Goal: Task Accomplishment & Management: Use online tool/utility

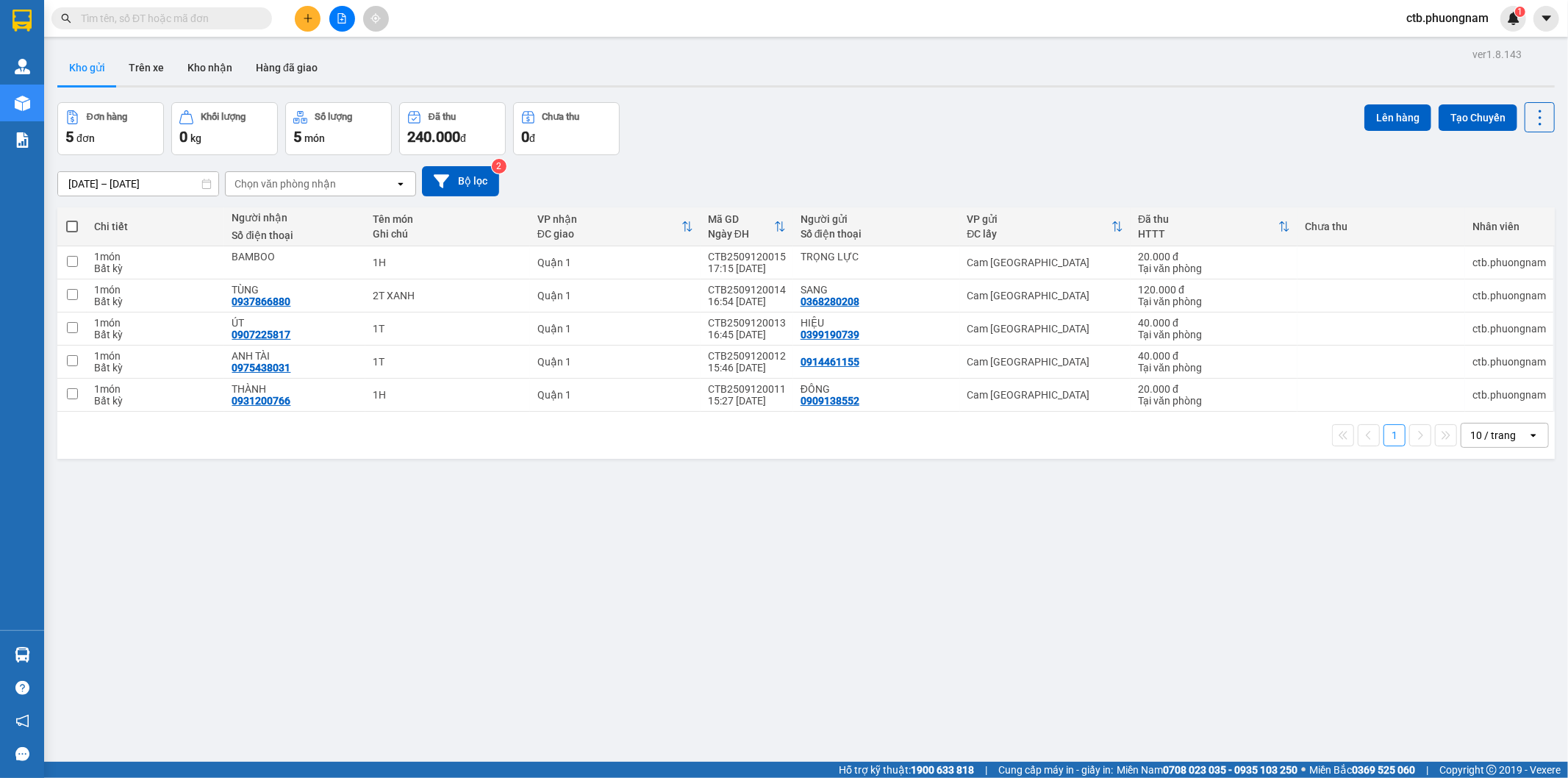
click at [332, 23] on button at bounding box center [342, 18] width 26 height 26
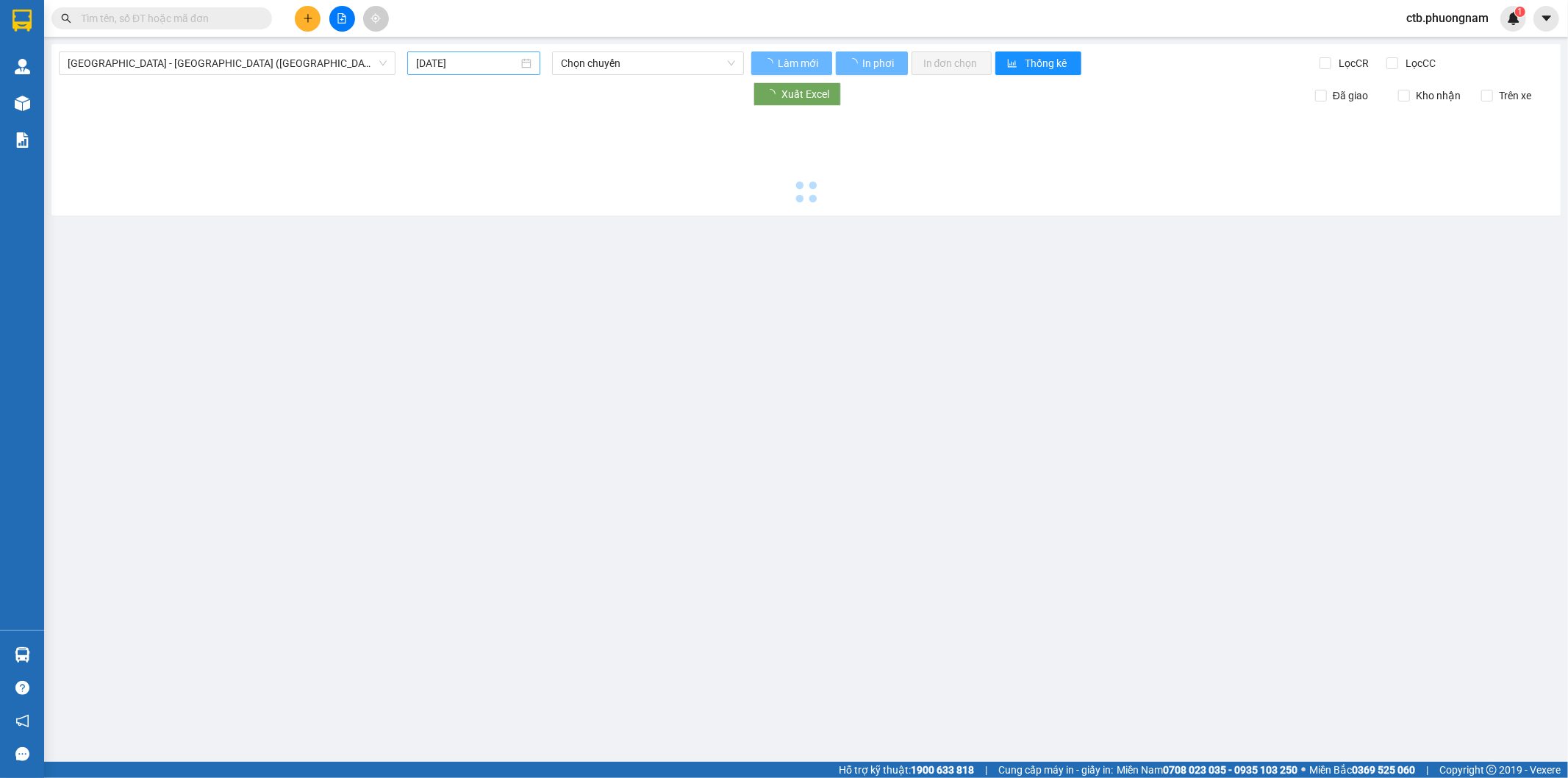
click at [503, 65] on input "[DATE]" at bounding box center [468, 63] width 103 height 16
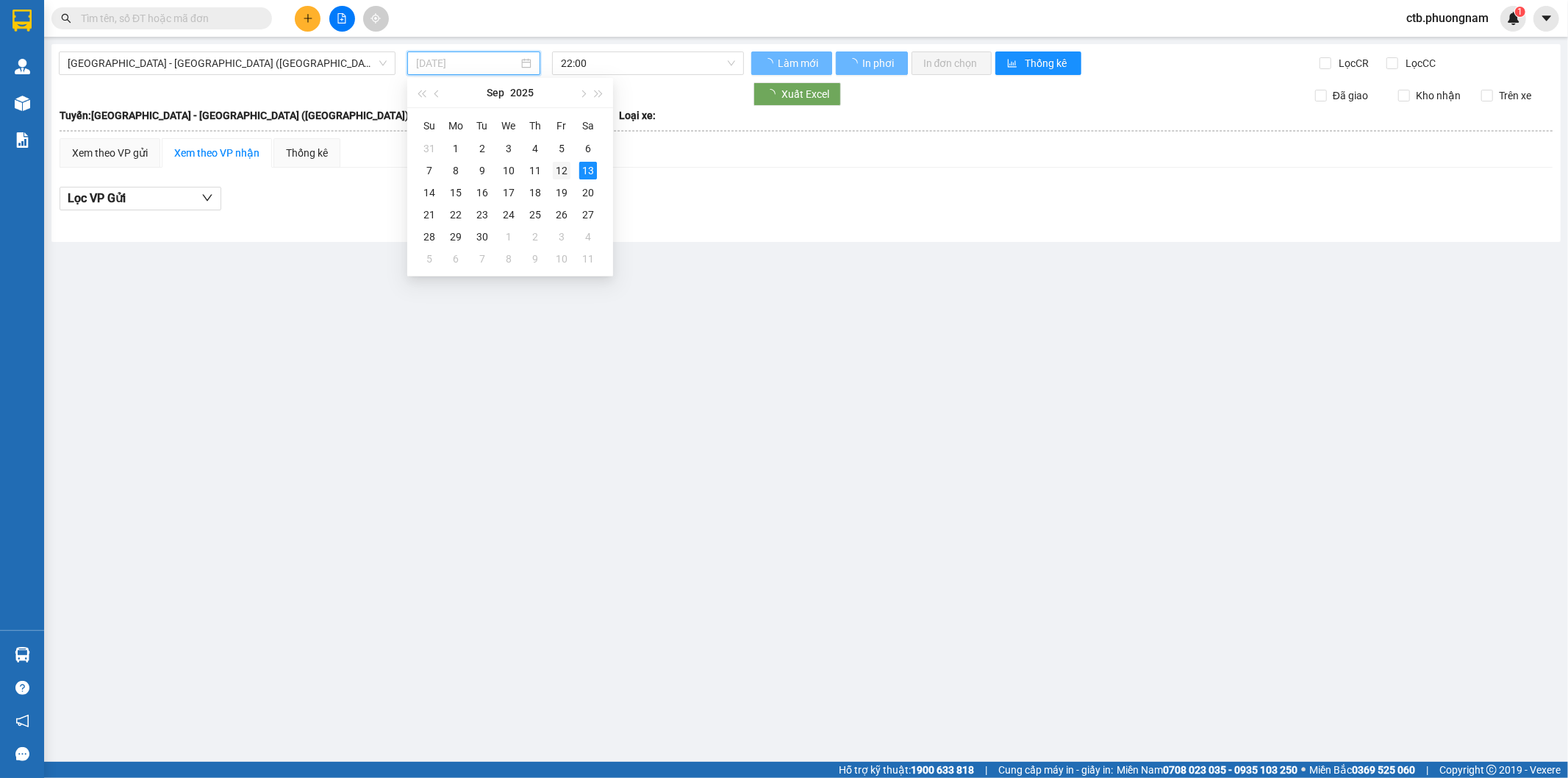
click at [568, 171] on div "12" at bounding box center [561, 170] width 17 height 17
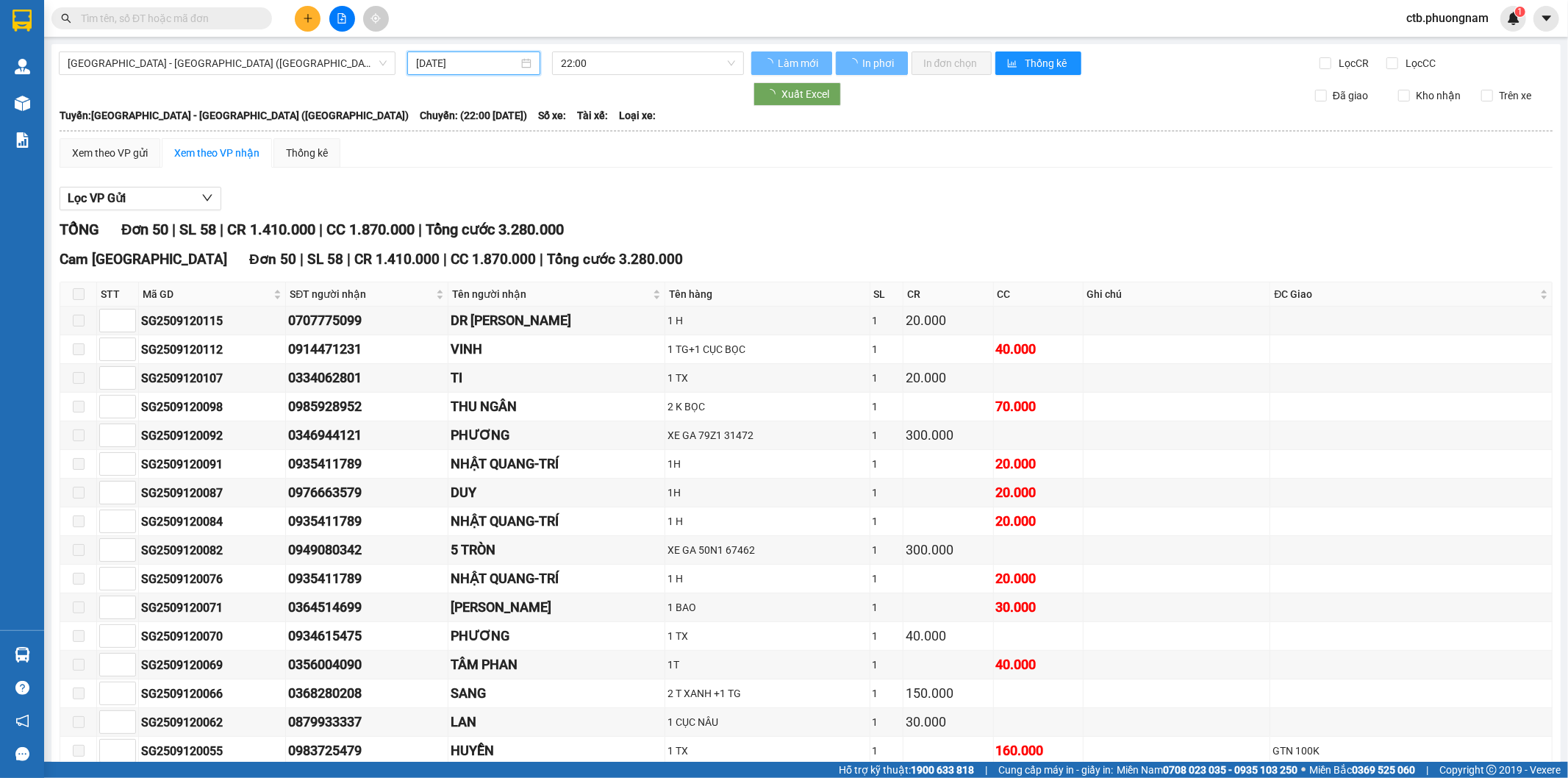
type input "[DATE]"
click at [1319, 68] on input "Lọc CR" at bounding box center [1325, 63] width 14 height 12
checkbox input "true"
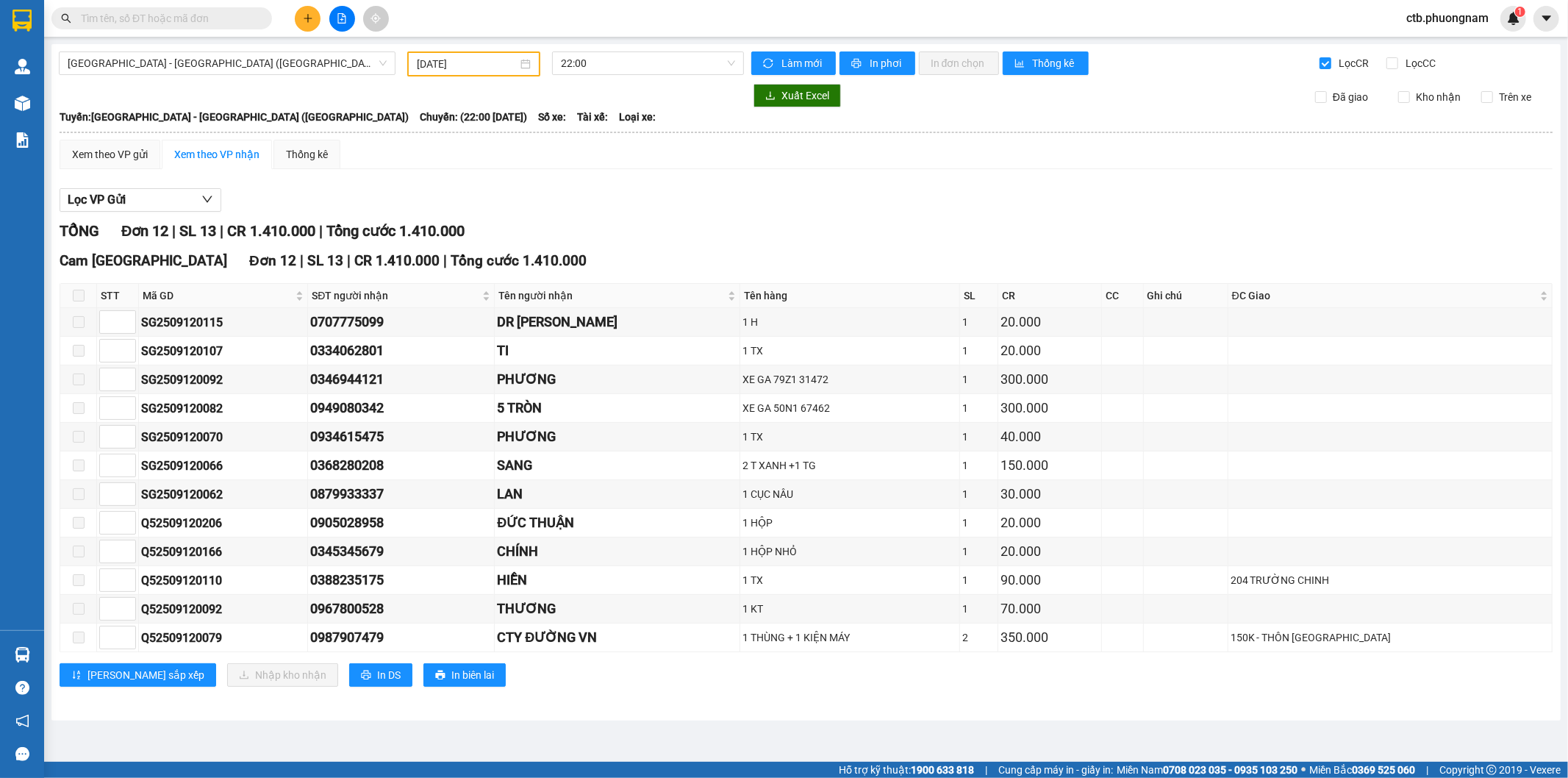
click at [222, 19] on input "text" at bounding box center [168, 18] width 174 height 16
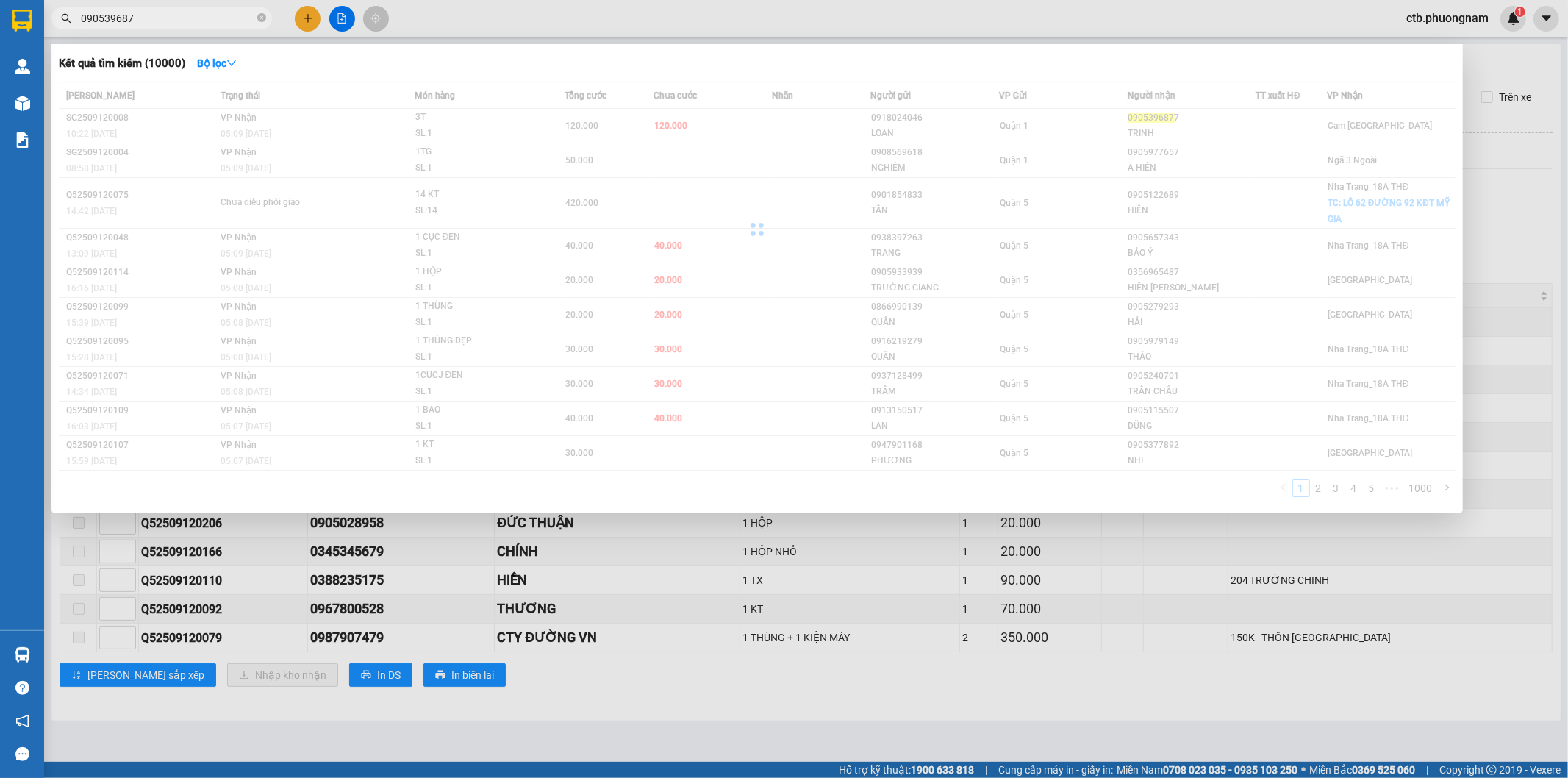
type input "0905396877"
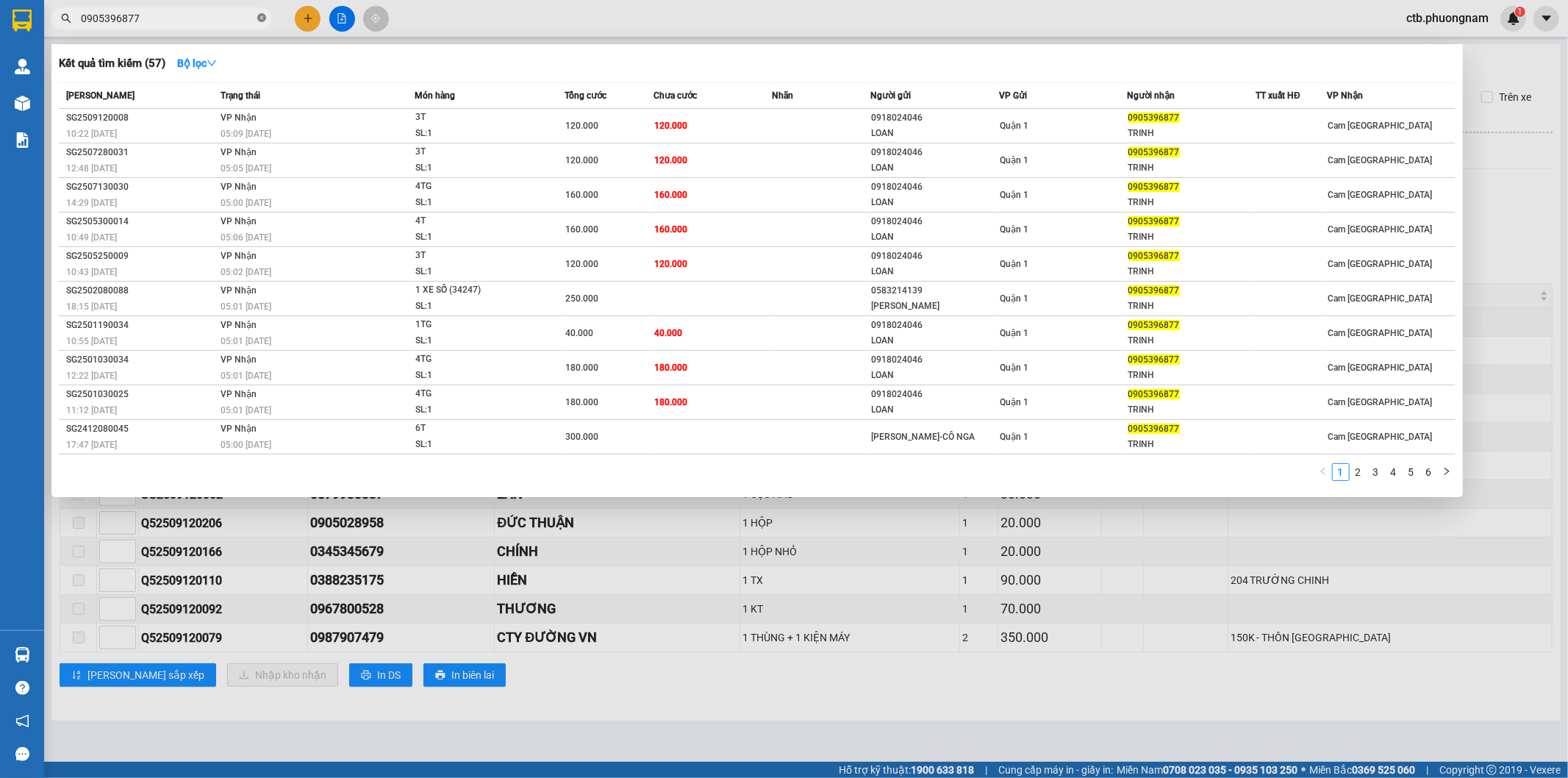
click at [260, 17] on icon "close-circle" at bounding box center [262, 17] width 9 height 9
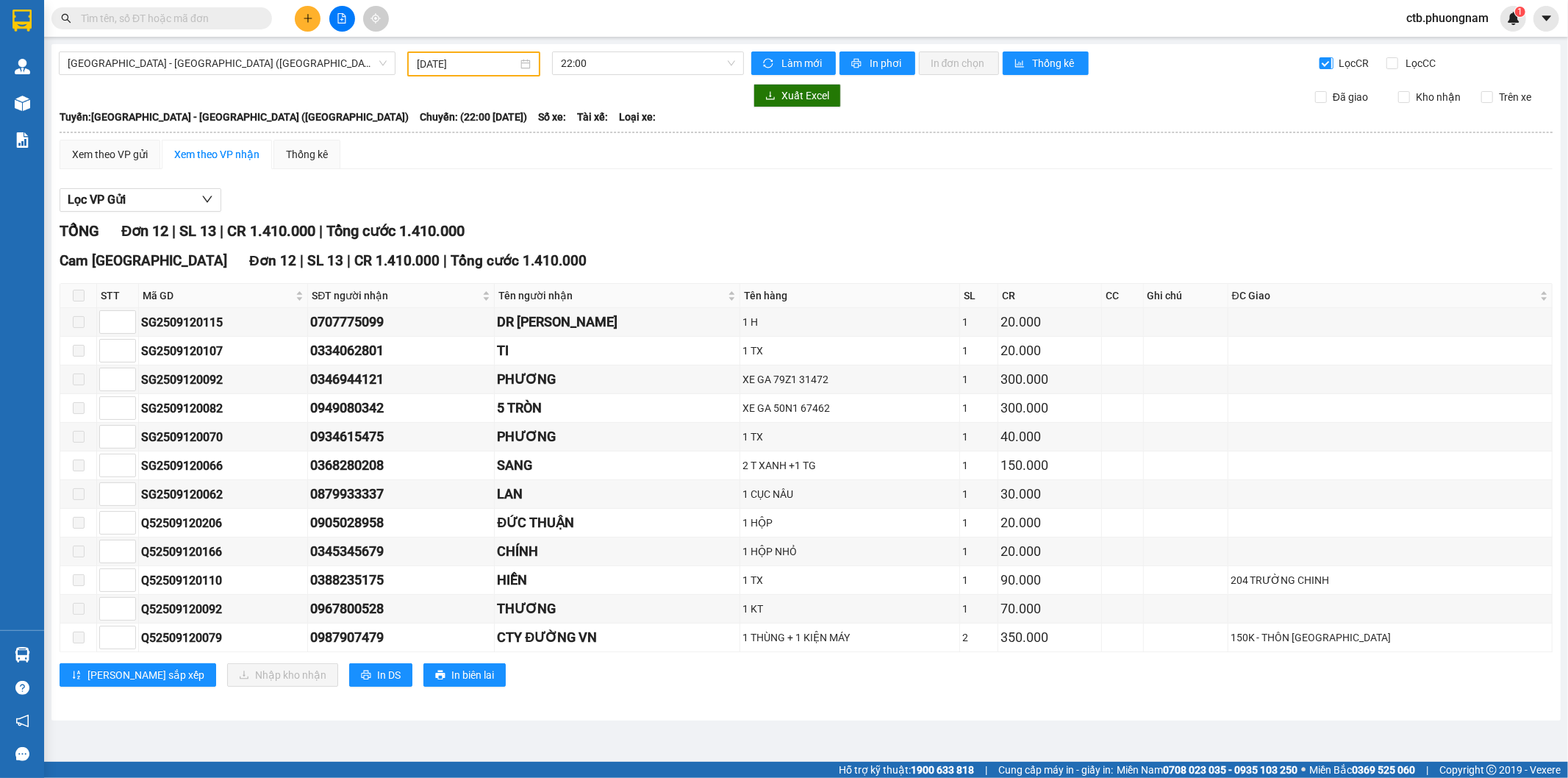
drag, startPoint x: 1320, startPoint y: 61, endPoint x: 1384, endPoint y: 61, distance: 64.0
click at [1322, 61] on input "Lọc CR" at bounding box center [1325, 63] width 14 height 12
checkbox input "false"
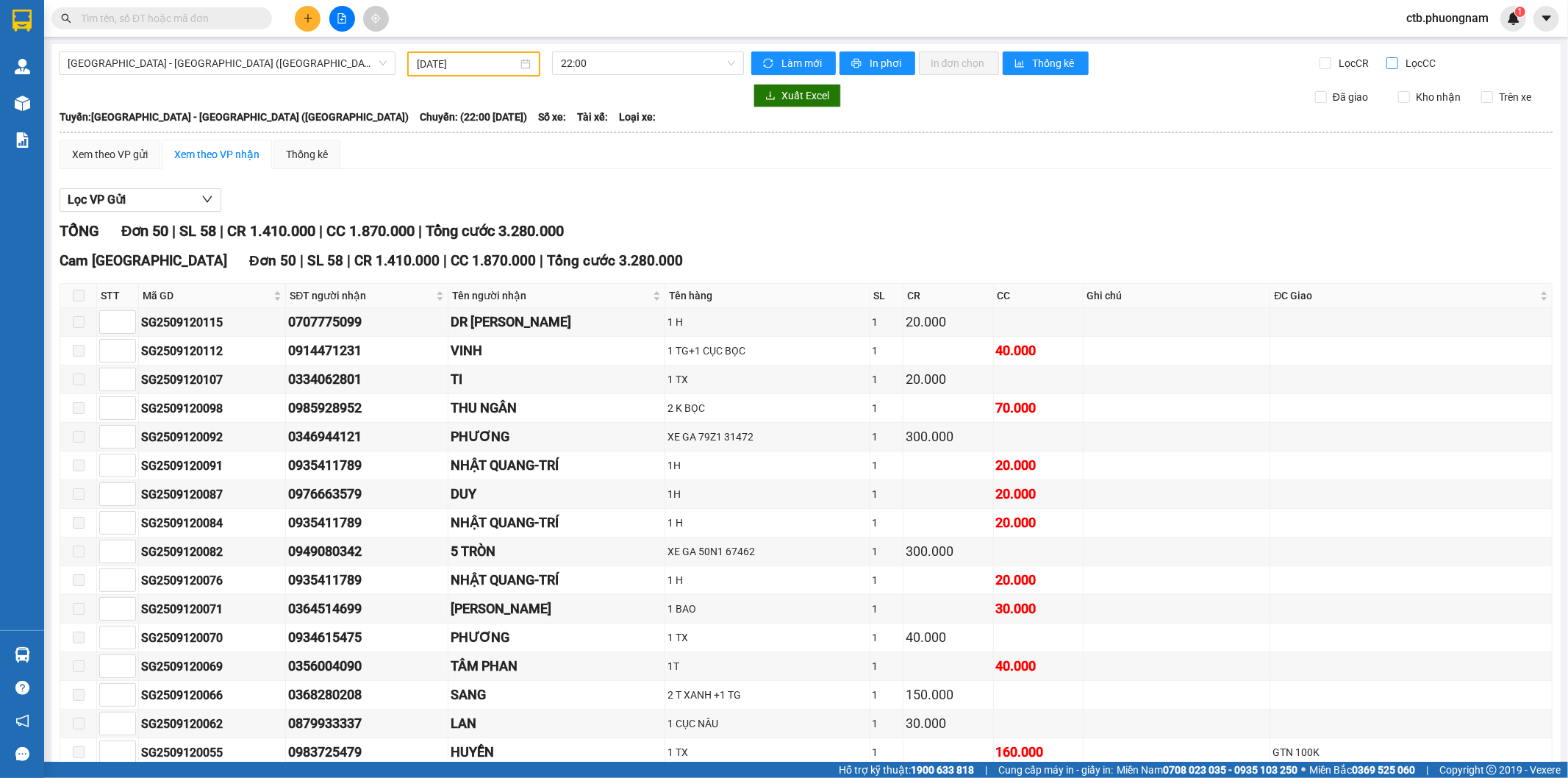
click at [1400, 61] on span "Lọc CC" at bounding box center [1420, 63] width 38 height 16
click at [1390, 61] on input "Lọc CC" at bounding box center [1393, 63] width 14 height 12
checkbox input "true"
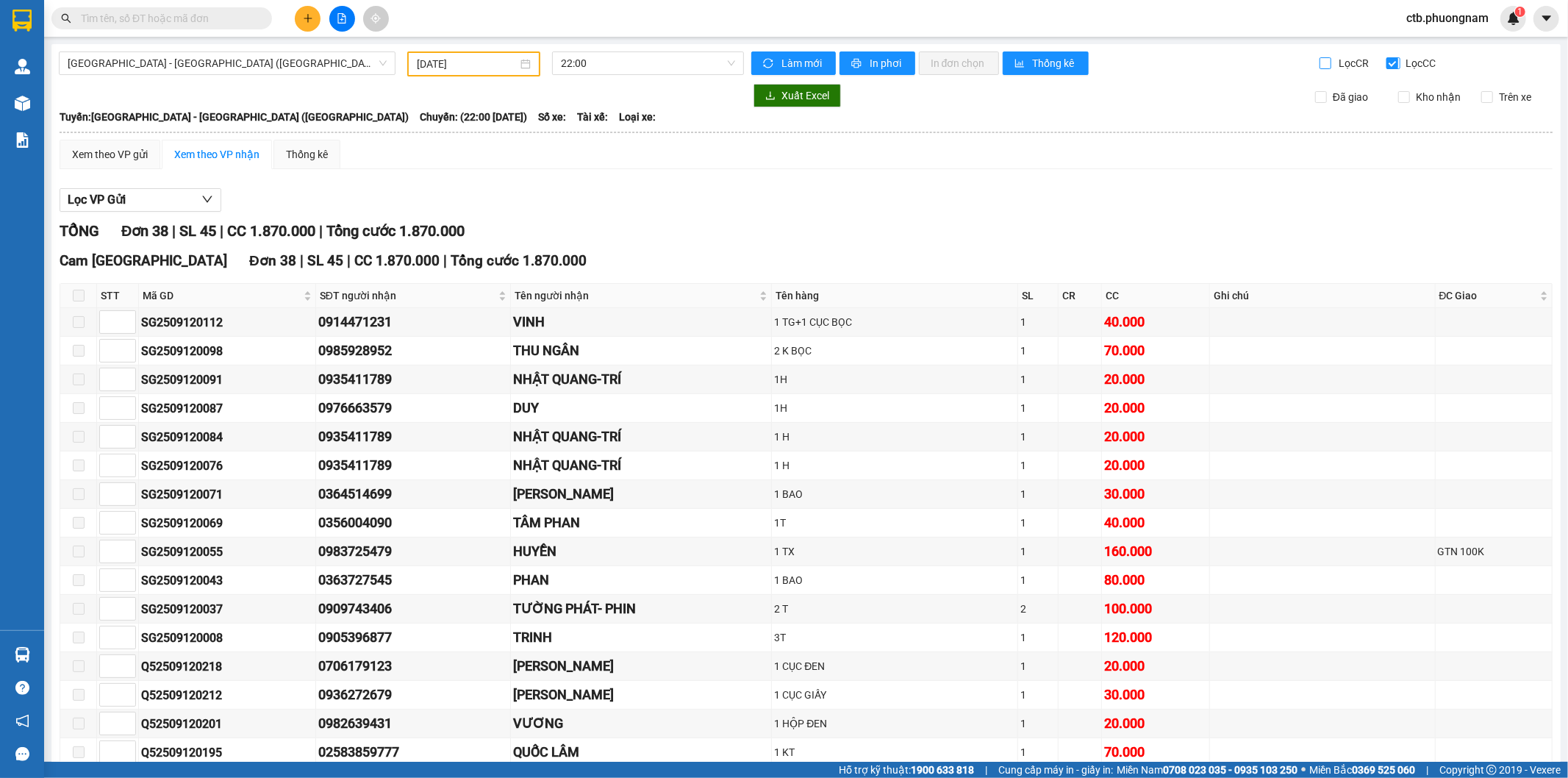
drag, startPoint x: 1312, startPoint y: 59, endPoint x: 1387, endPoint y: 64, distance: 75.2
click at [1319, 60] on input "Lọc CR" at bounding box center [1325, 63] width 14 height 12
checkbox input "true"
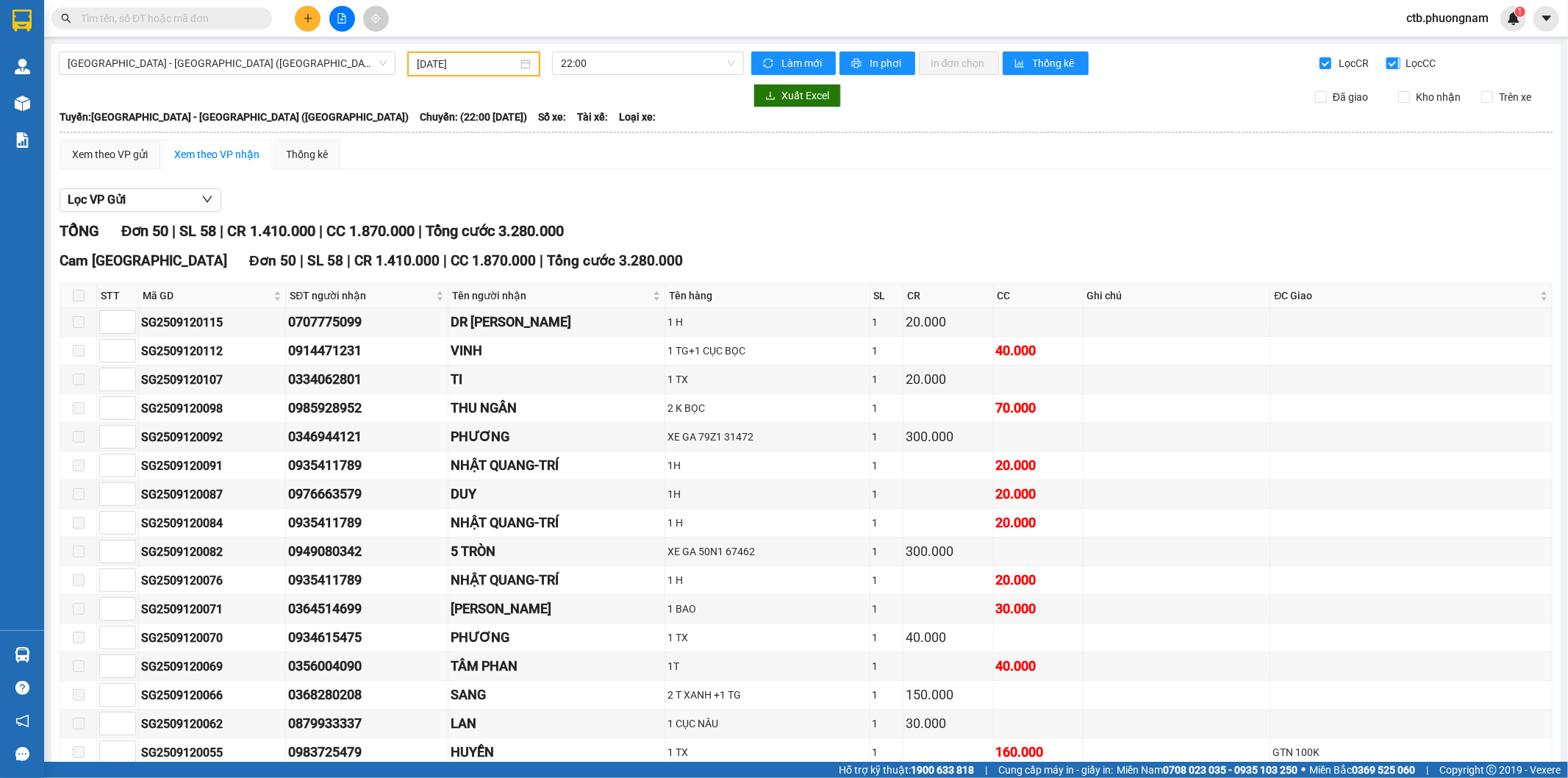
click at [1387, 61] on input "Lọc CC" at bounding box center [1393, 63] width 14 height 12
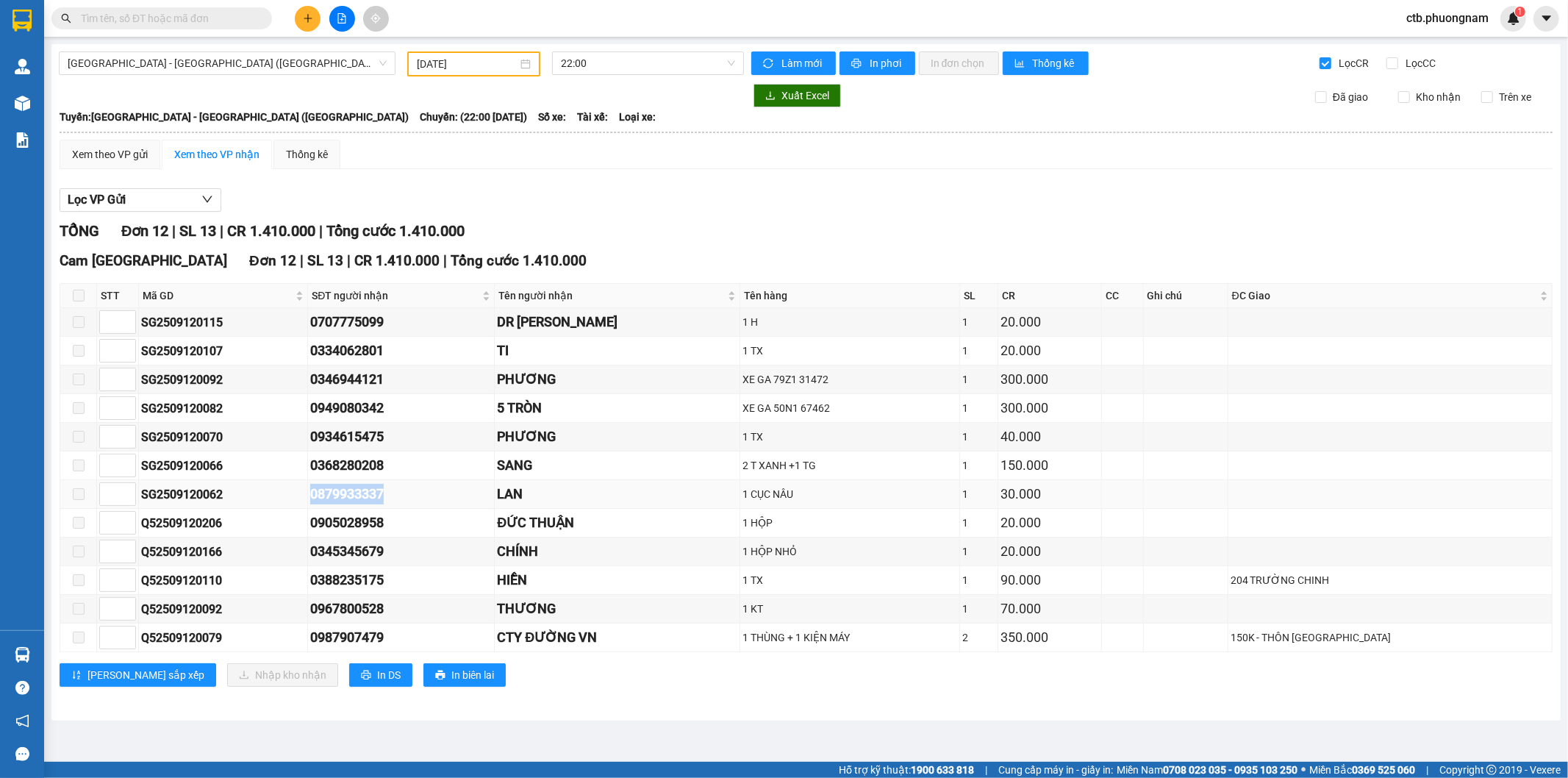
drag, startPoint x: 326, startPoint y: 498, endPoint x: 416, endPoint y: 497, distance: 90.0
click at [416, 497] on tr "SG2509120062 0879933337 LAN 1 CỤC NÂU 1 30.000" at bounding box center [806, 493] width 1492 height 28
copy tr "0879933337"
click at [1394, 61] on input "Lọc CC" at bounding box center [1393, 63] width 14 height 12
checkbox input "true"
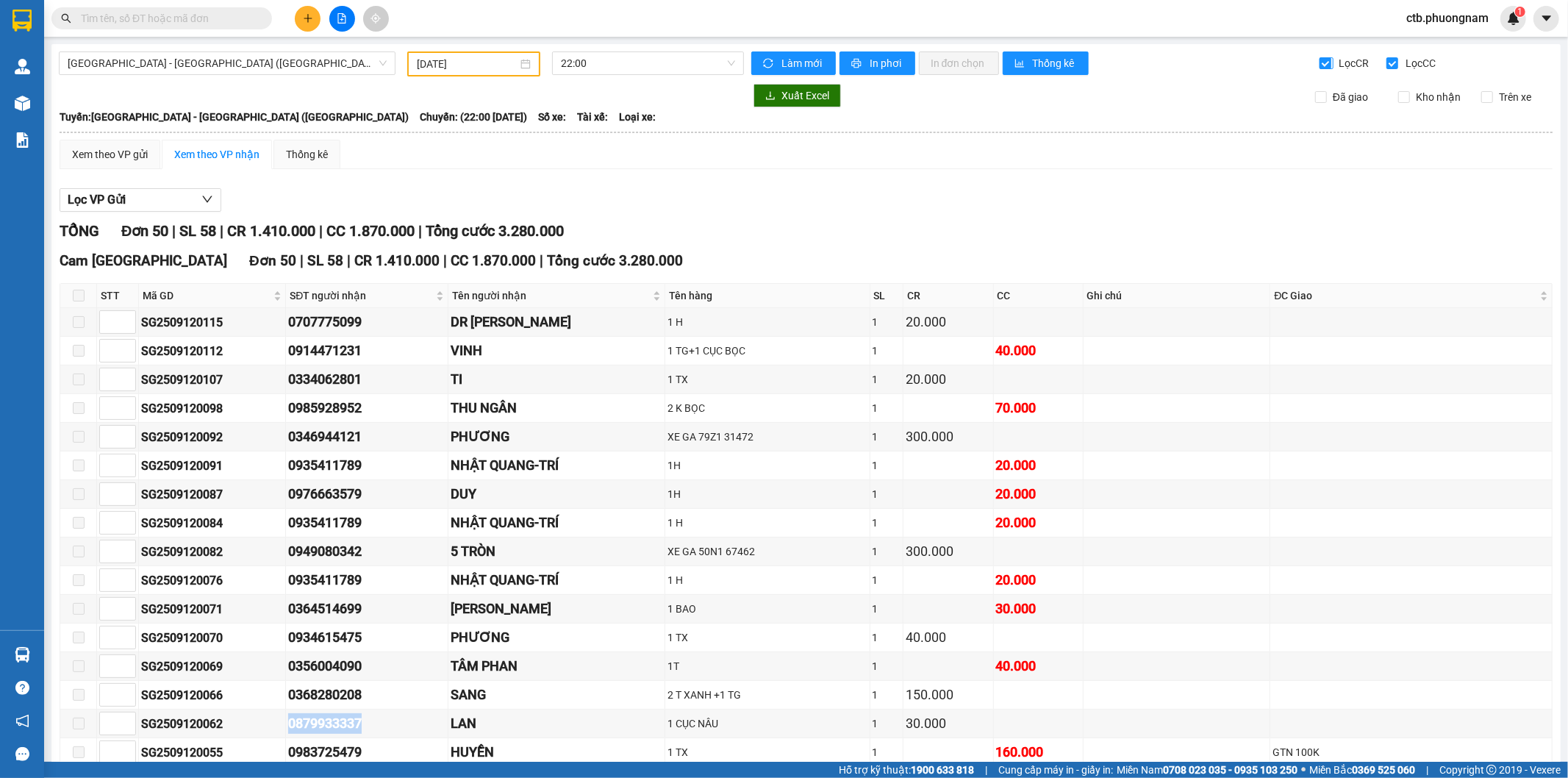
click at [1319, 61] on input "Lọc CR" at bounding box center [1325, 63] width 14 height 12
checkbox input "false"
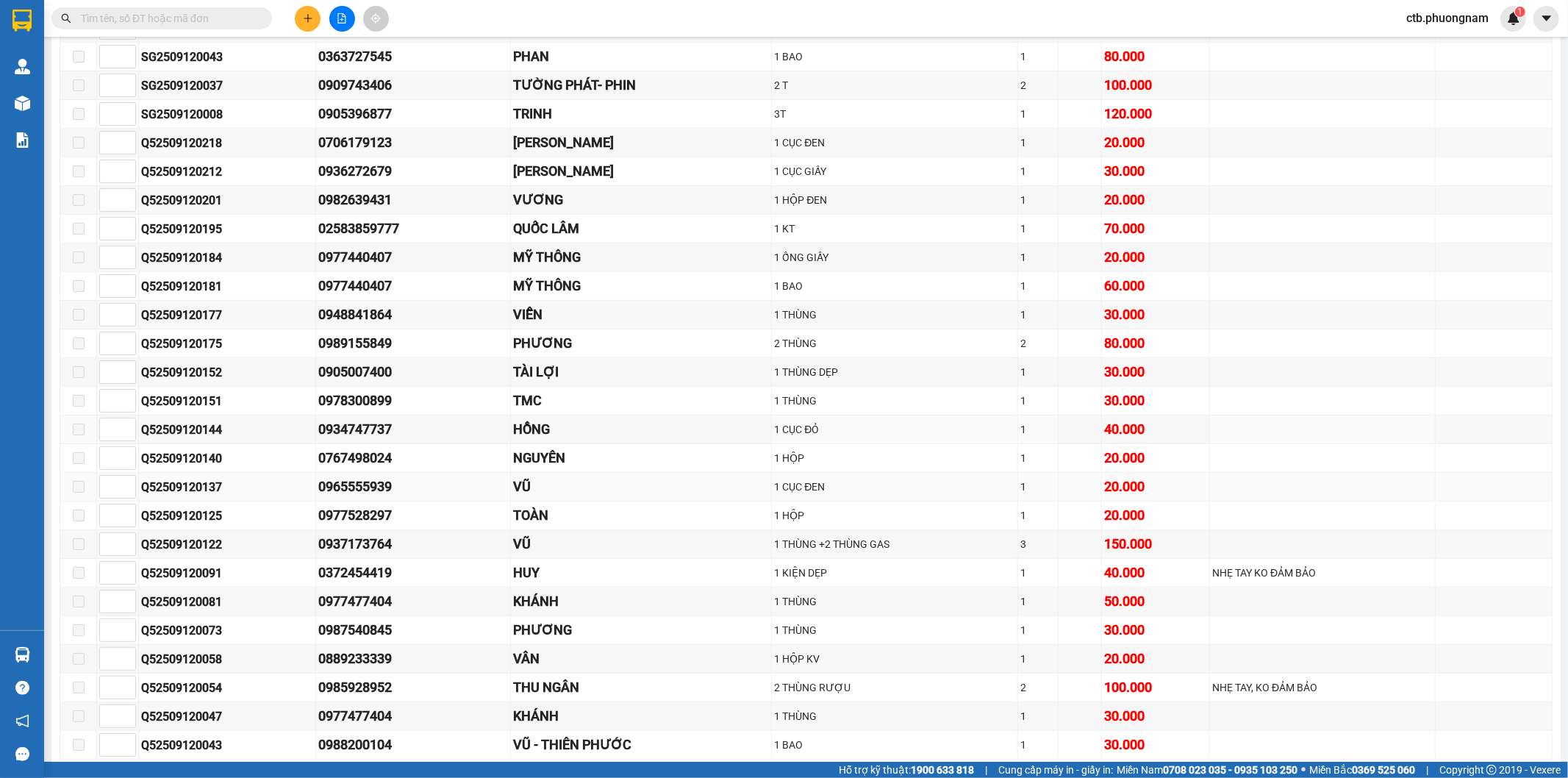
scroll to position [653, 0]
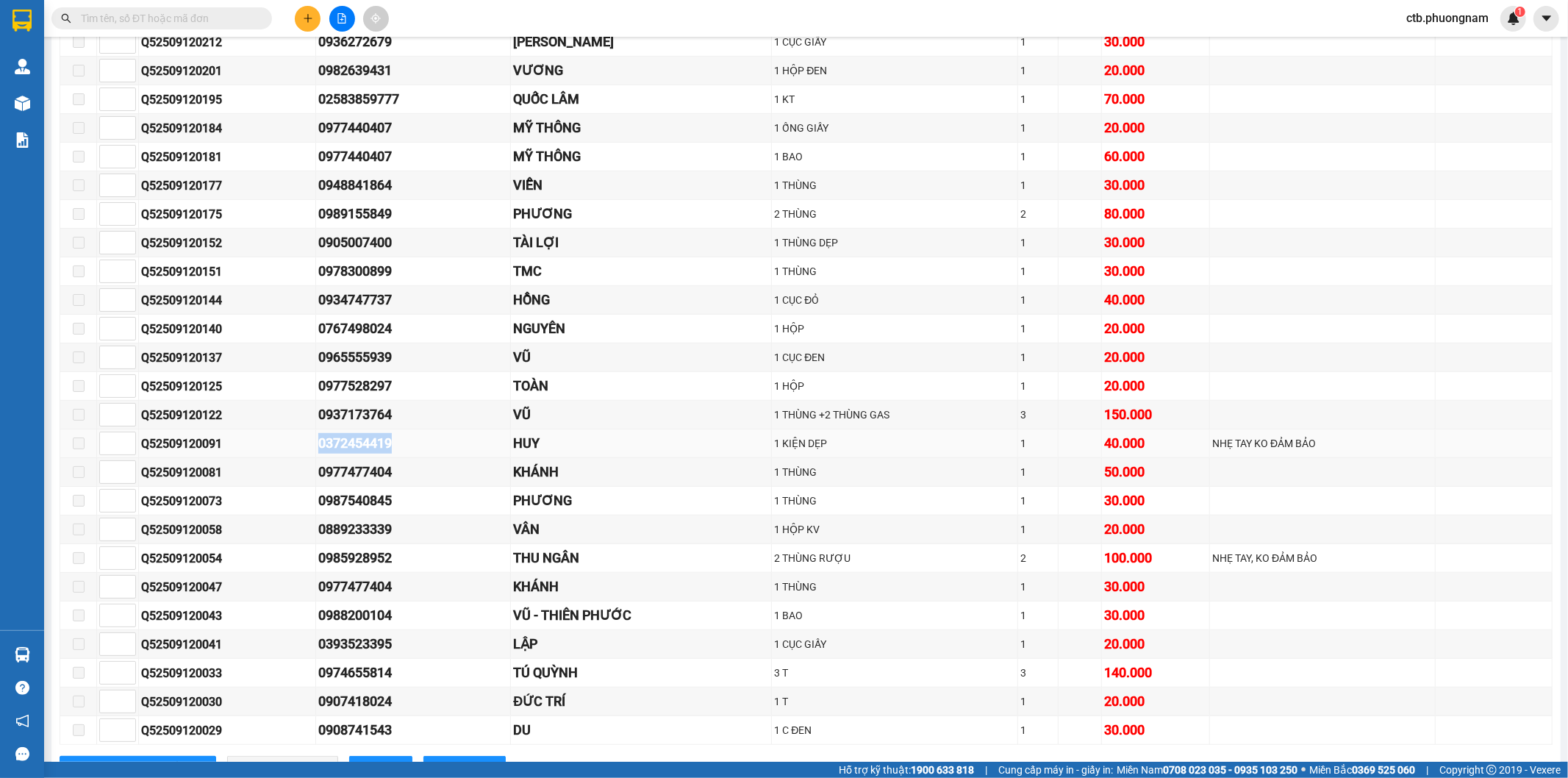
drag, startPoint x: 306, startPoint y: 453, endPoint x: 401, endPoint y: 453, distance: 95.0
click at [401, 453] on tr "Q52509120091 0372454419 HUY 1 KIỆN DẸP 1 40.000 NHẸ TAY KO ĐẢM BẢO" at bounding box center [806, 443] width 1492 height 28
copy tr "0372454419"
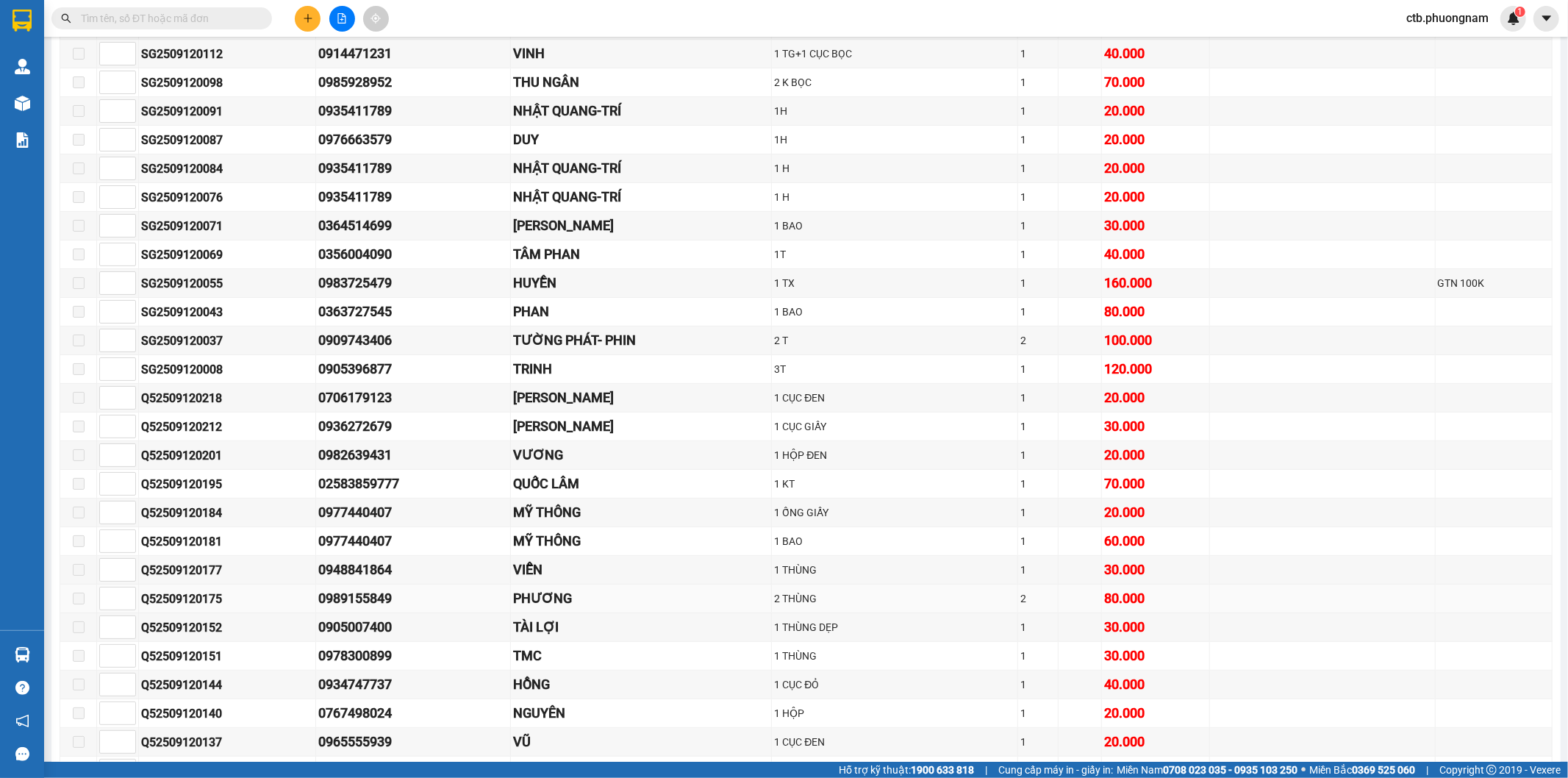
scroll to position [244, 0]
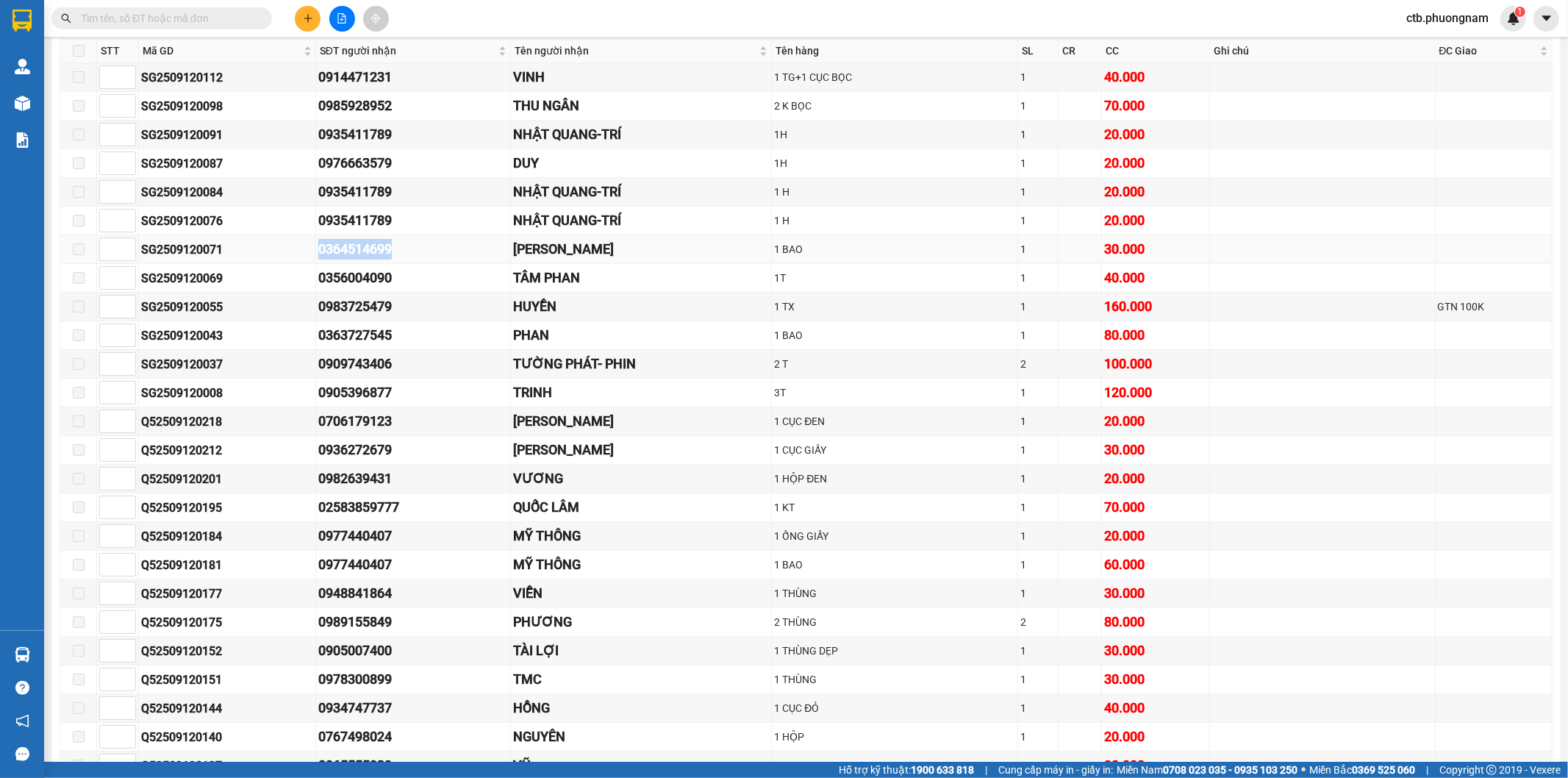
drag, startPoint x: 314, startPoint y: 248, endPoint x: 415, endPoint y: 252, distance: 101.1
click at [415, 252] on tr "SG2509120071 0364514699 ĐỨC HUY 1 BAO 1 30.000" at bounding box center [806, 249] width 1492 height 28
copy tr "0364514699"
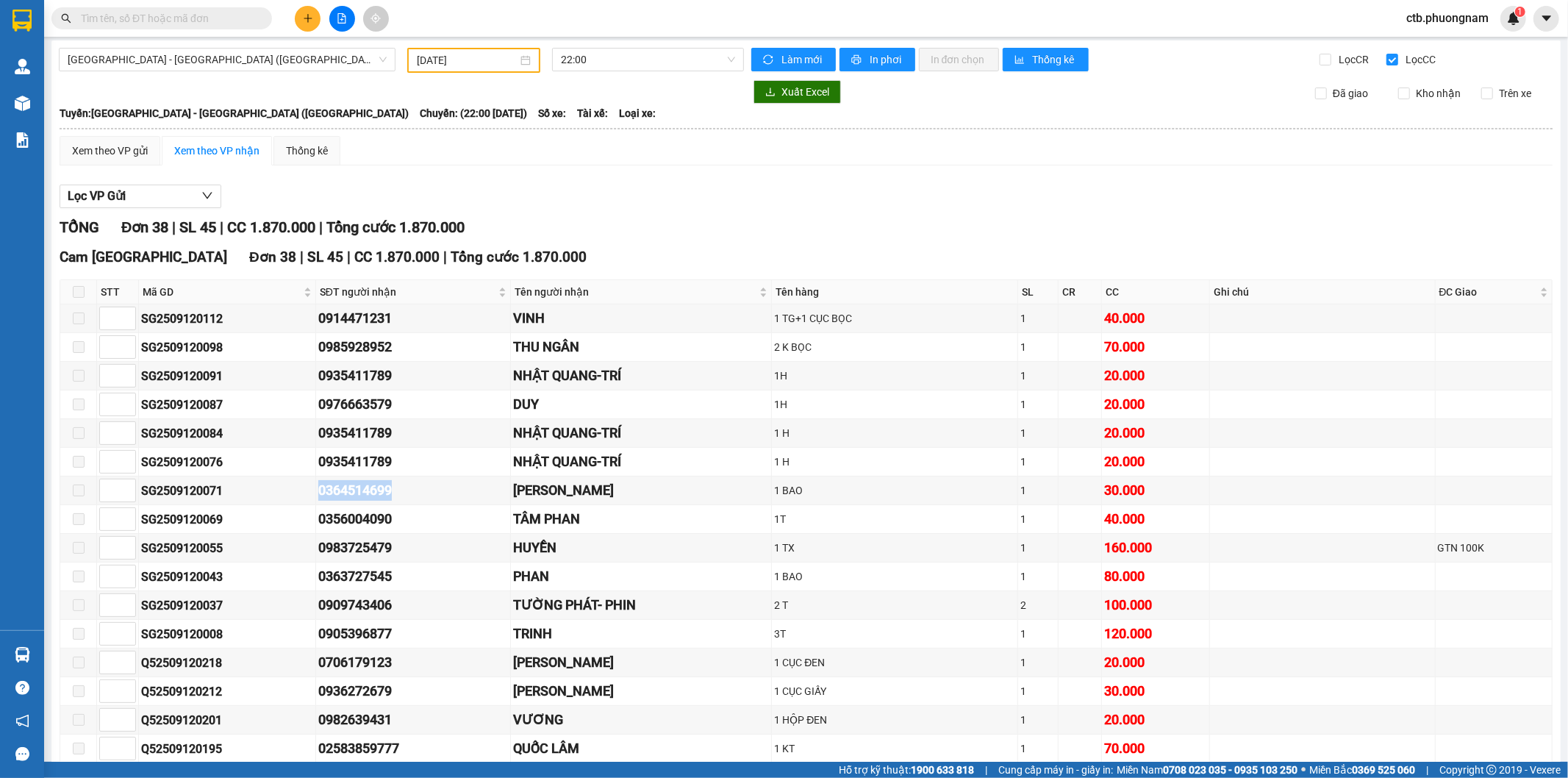
scroll to position [0, 0]
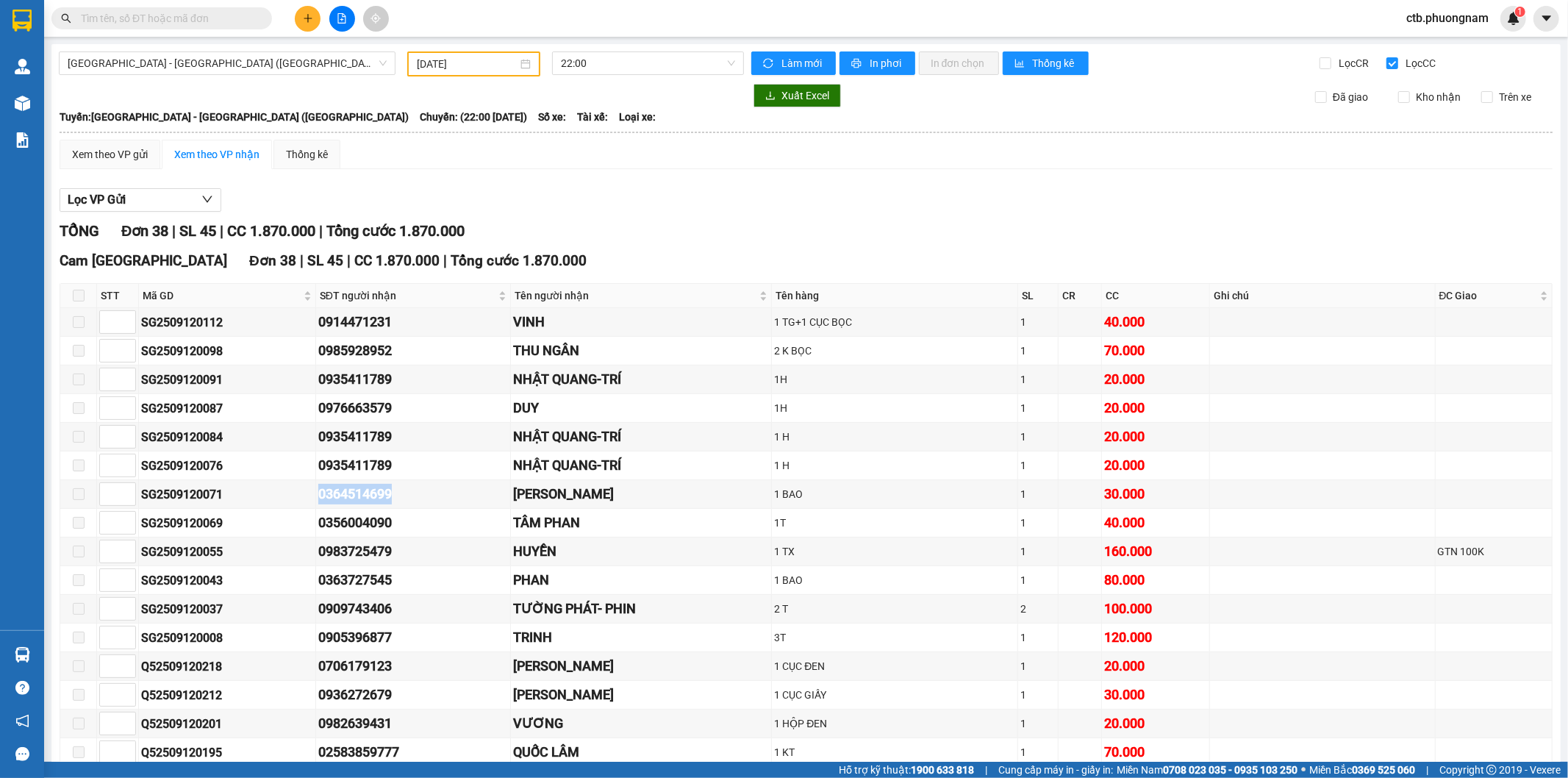
click at [480, 60] on input "[DATE]" at bounding box center [467, 64] width 101 height 16
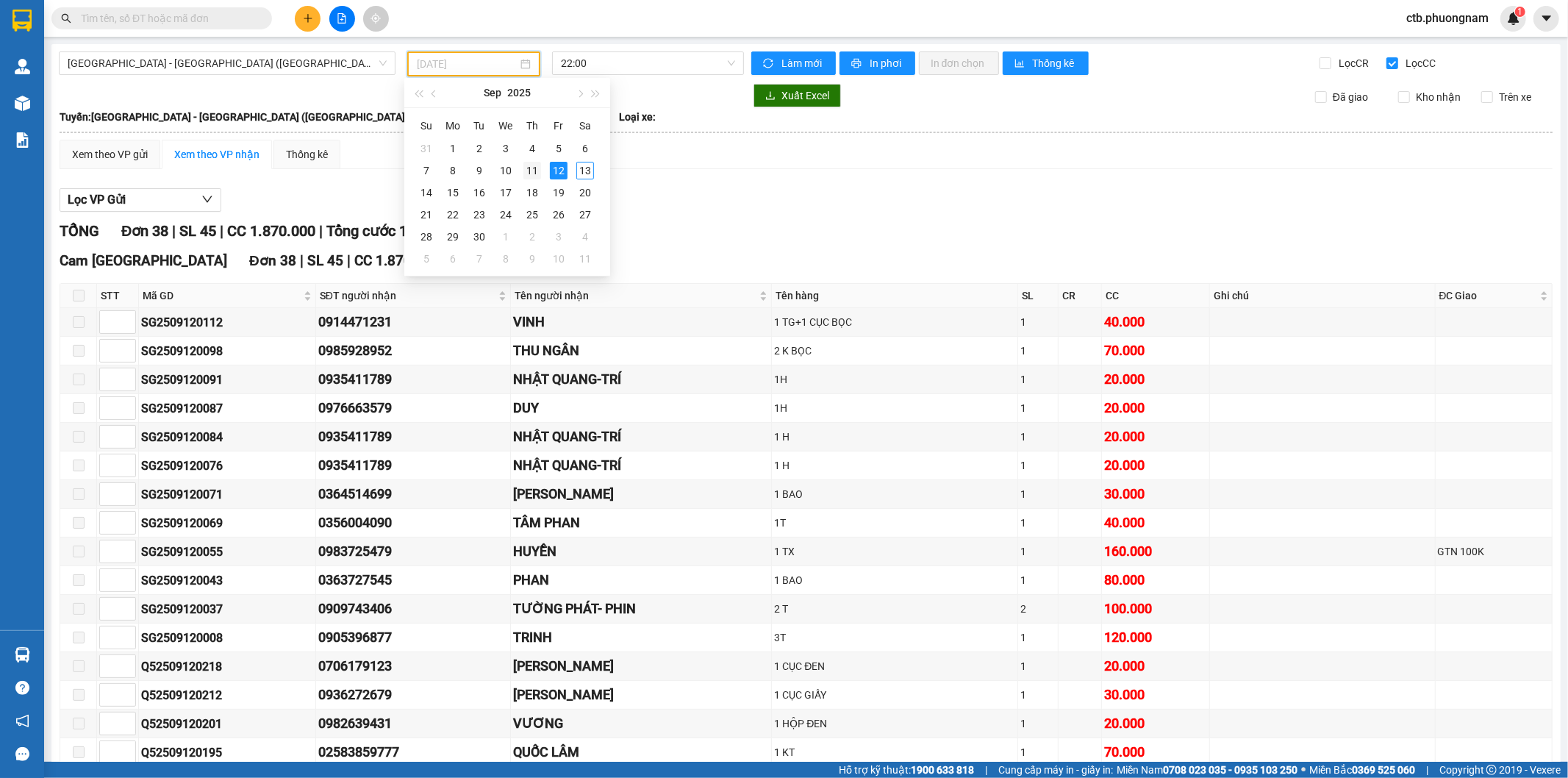
click at [532, 167] on div "11" at bounding box center [532, 170] width 17 height 17
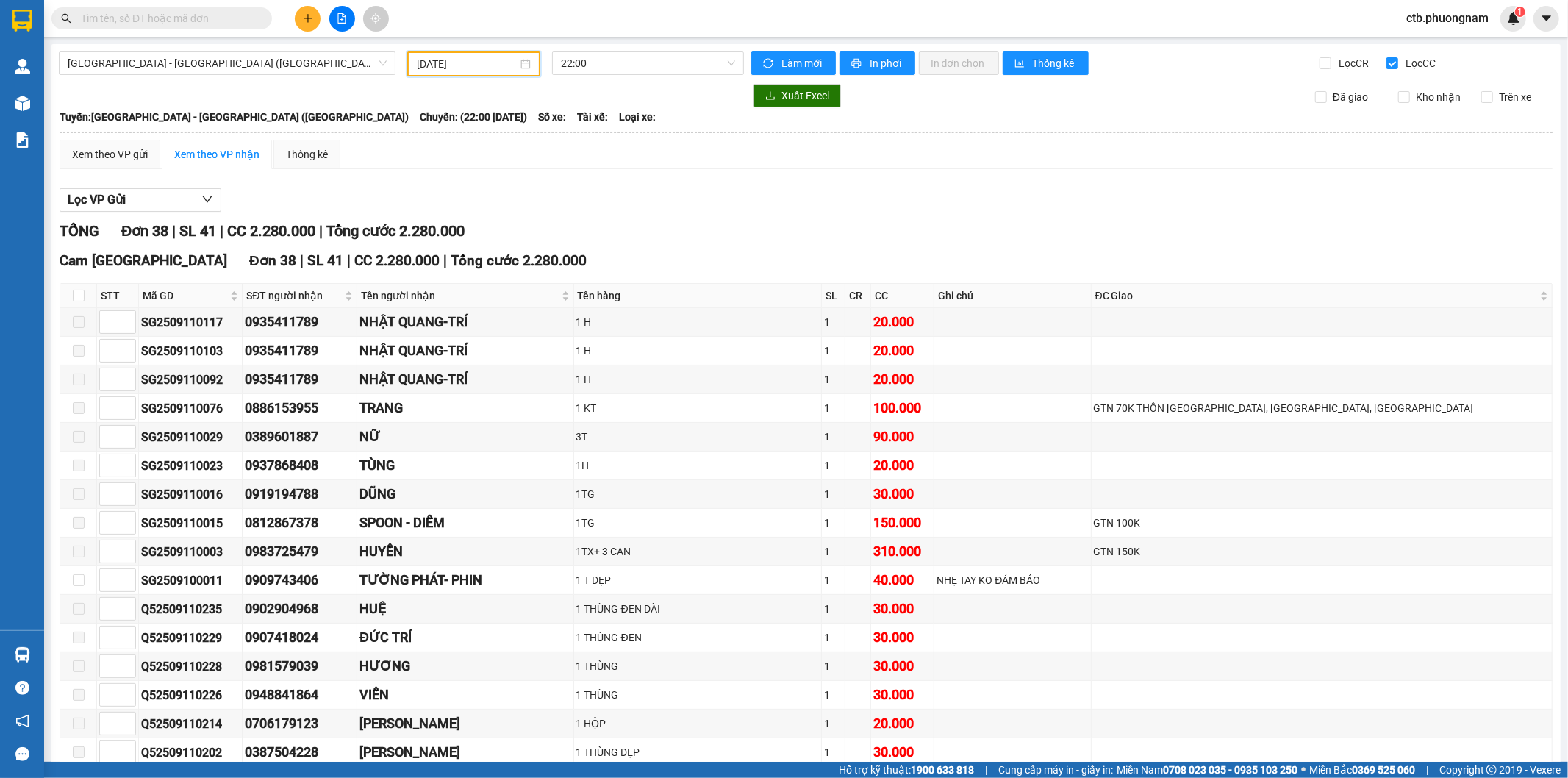
click at [503, 60] on input "[DATE]" at bounding box center [467, 64] width 101 height 16
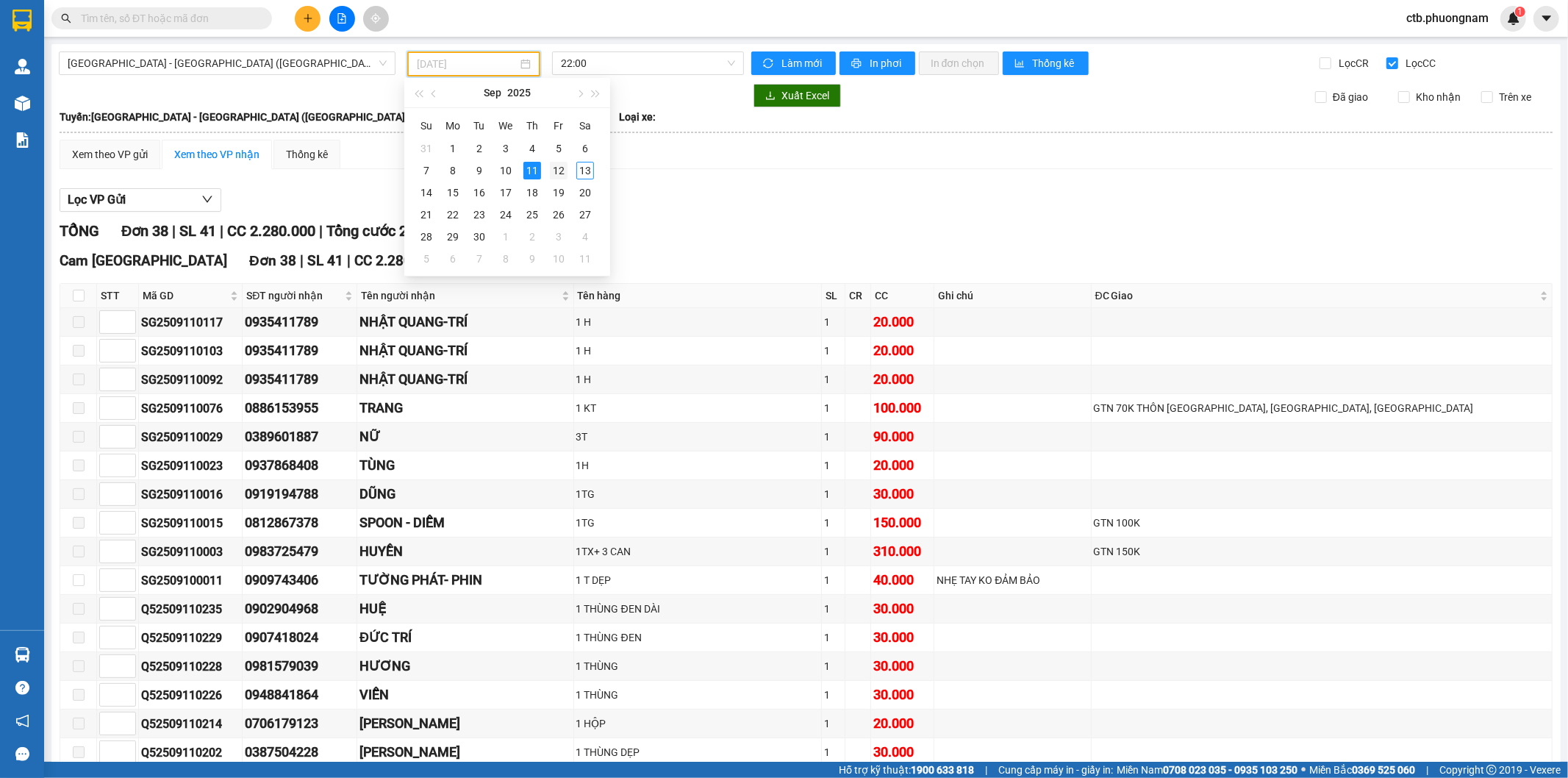
click at [555, 166] on div "12" at bounding box center [558, 170] width 17 height 17
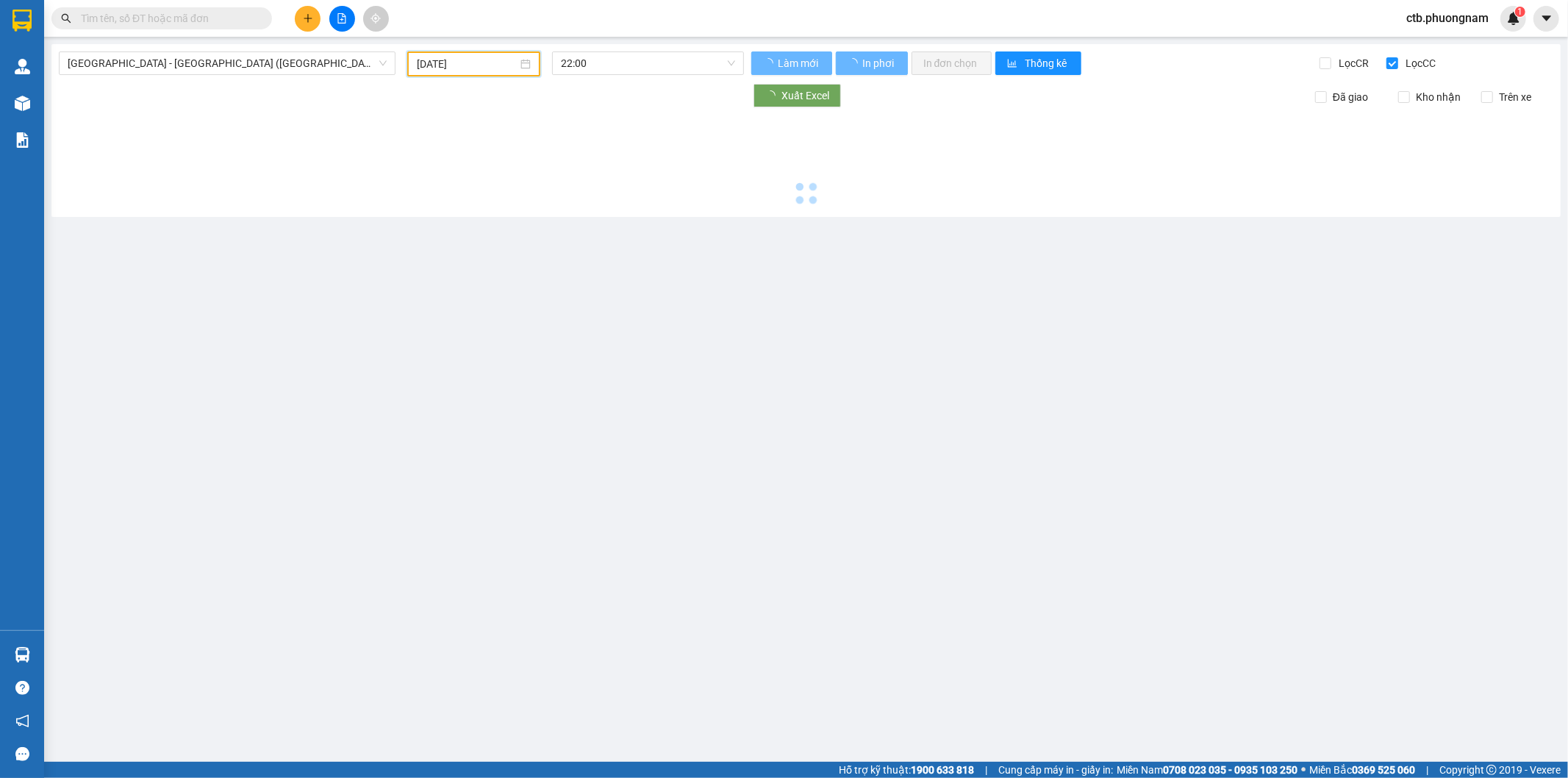
type input "[DATE]"
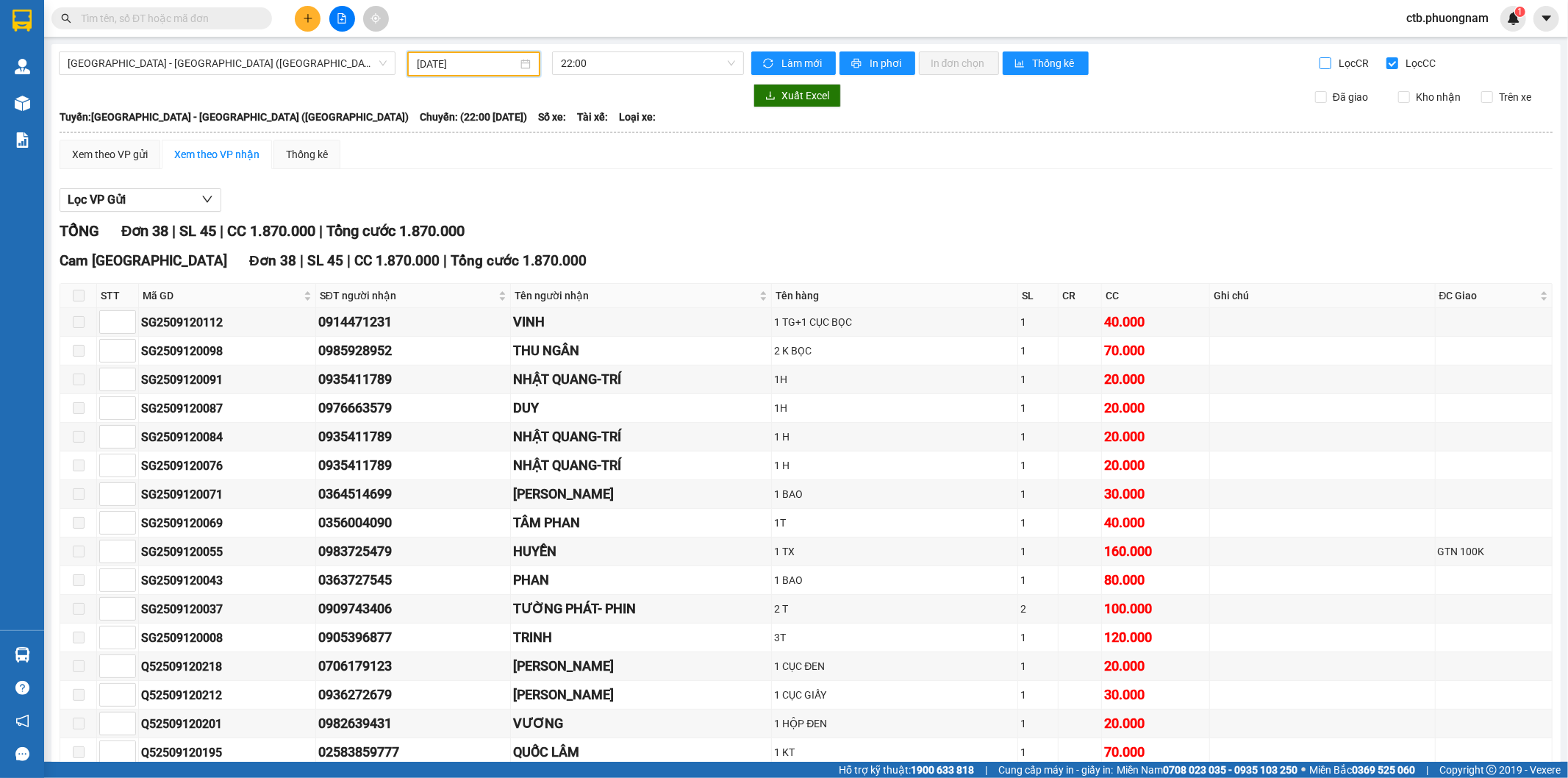
click at [1319, 60] on input "Lọc CR" at bounding box center [1325, 63] width 14 height 12
checkbox input "true"
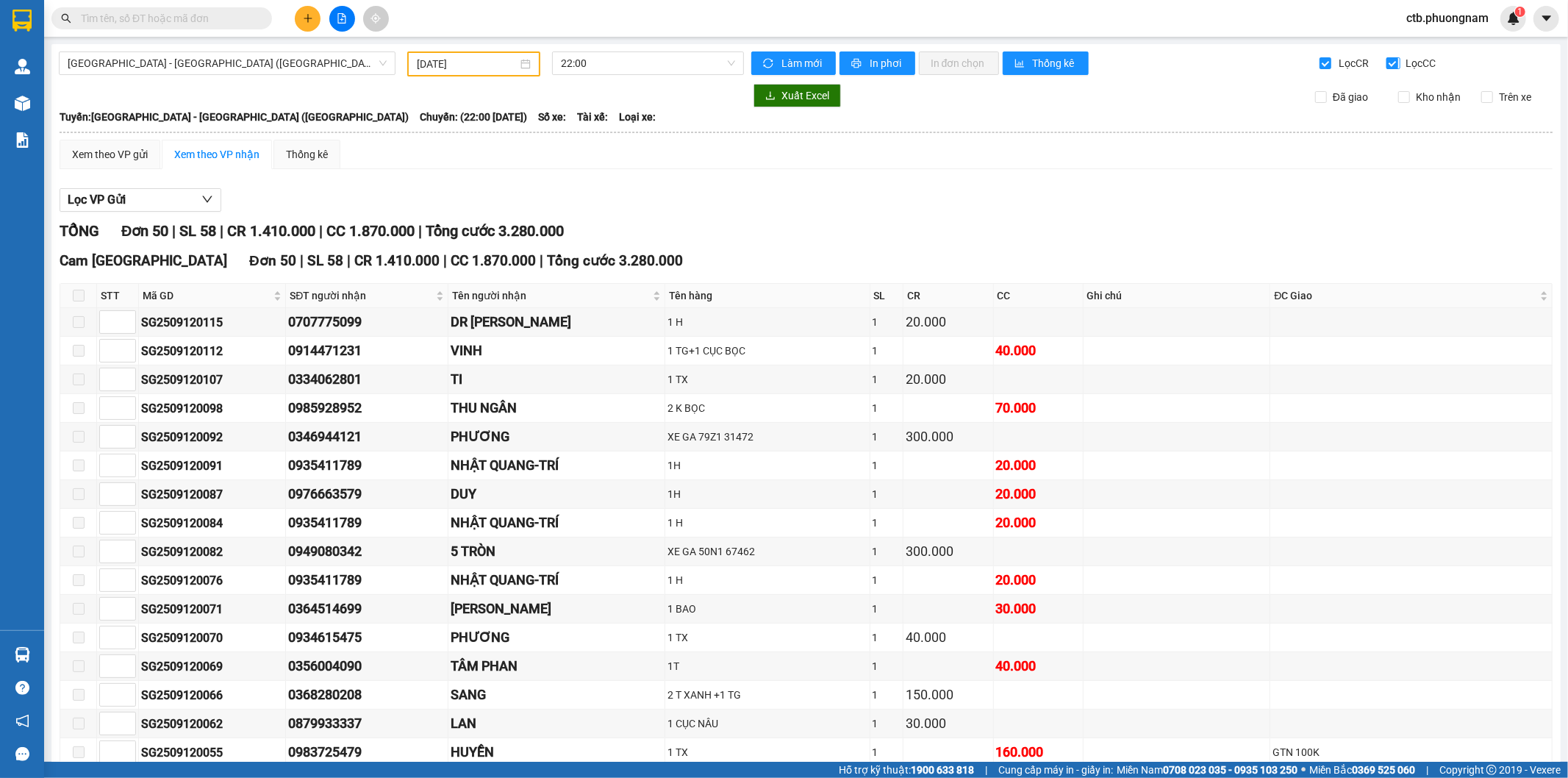
click at [1387, 64] on input "Lọc CC" at bounding box center [1393, 63] width 14 height 12
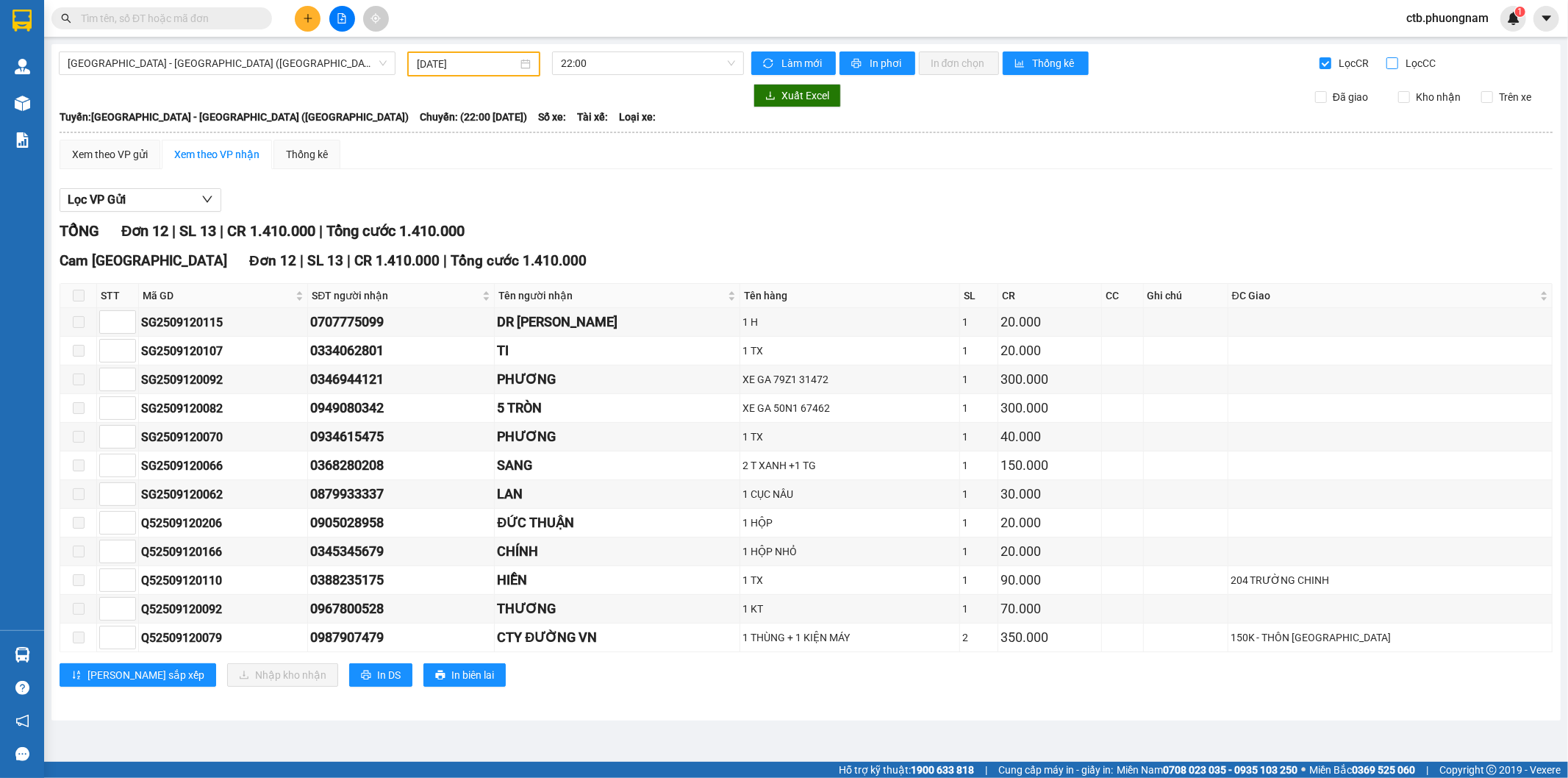
click at [1390, 62] on input "Lọc CC" at bounding box center [1393, 63] width 14 height 12
checkbox input "true"
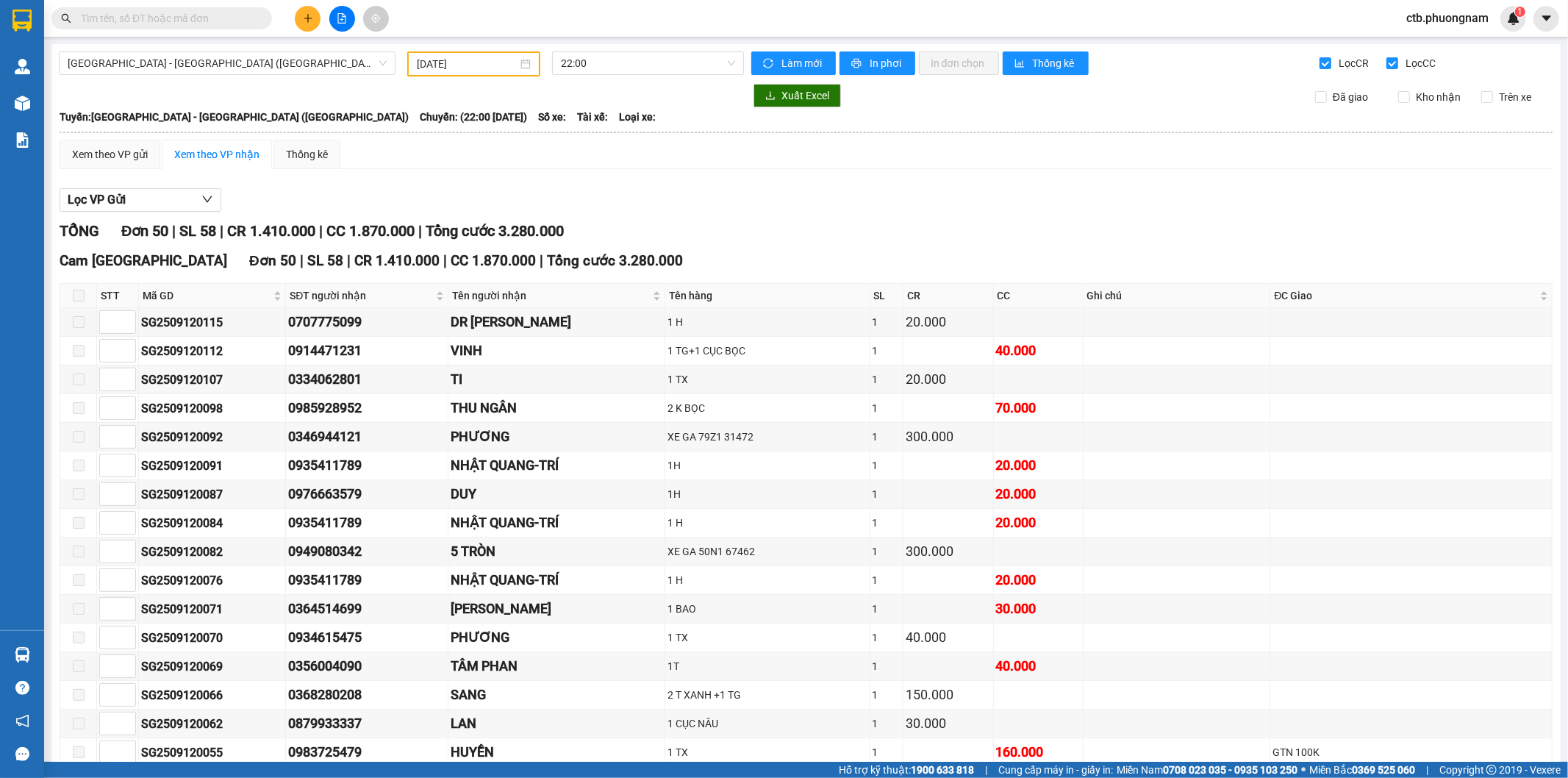
click at [1321, 63] on input "Lọc CR" at bounding box center [1325, 63] width 14 height 12
checkbox input "false"
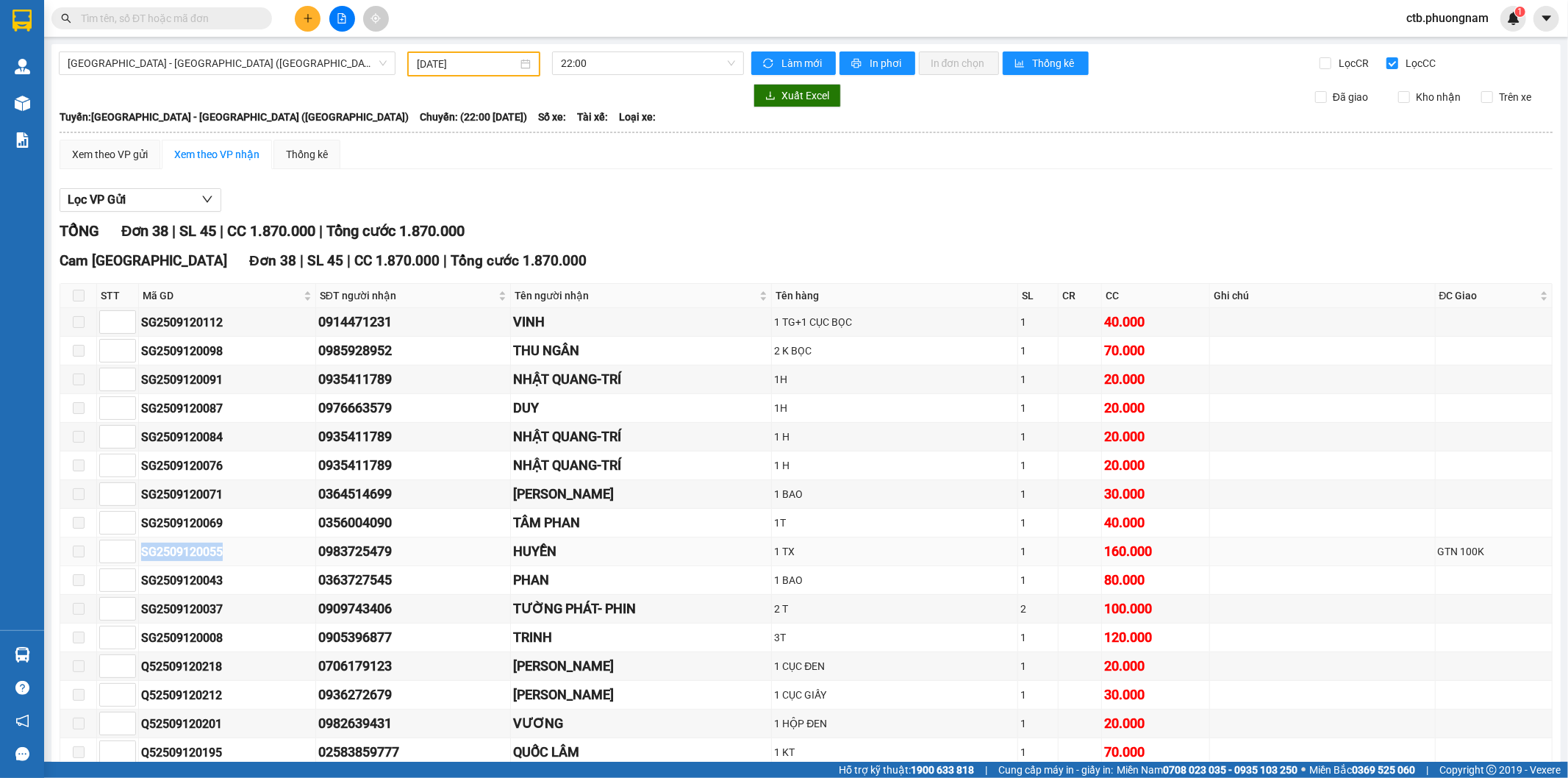
drag, startPoint x: 144, startPoint y: 553, endPoint x: 226, endPoint y: 555, distance: 82.0
click at [226, 555] on div "SG2509120055" at bounding box center [227, 552] width 172 height 18
copy div "SG2509120055"
click at [228, 24] on input "text" at bounding box center [168, 18] width 174 height 16
paste input "SG2509120055"
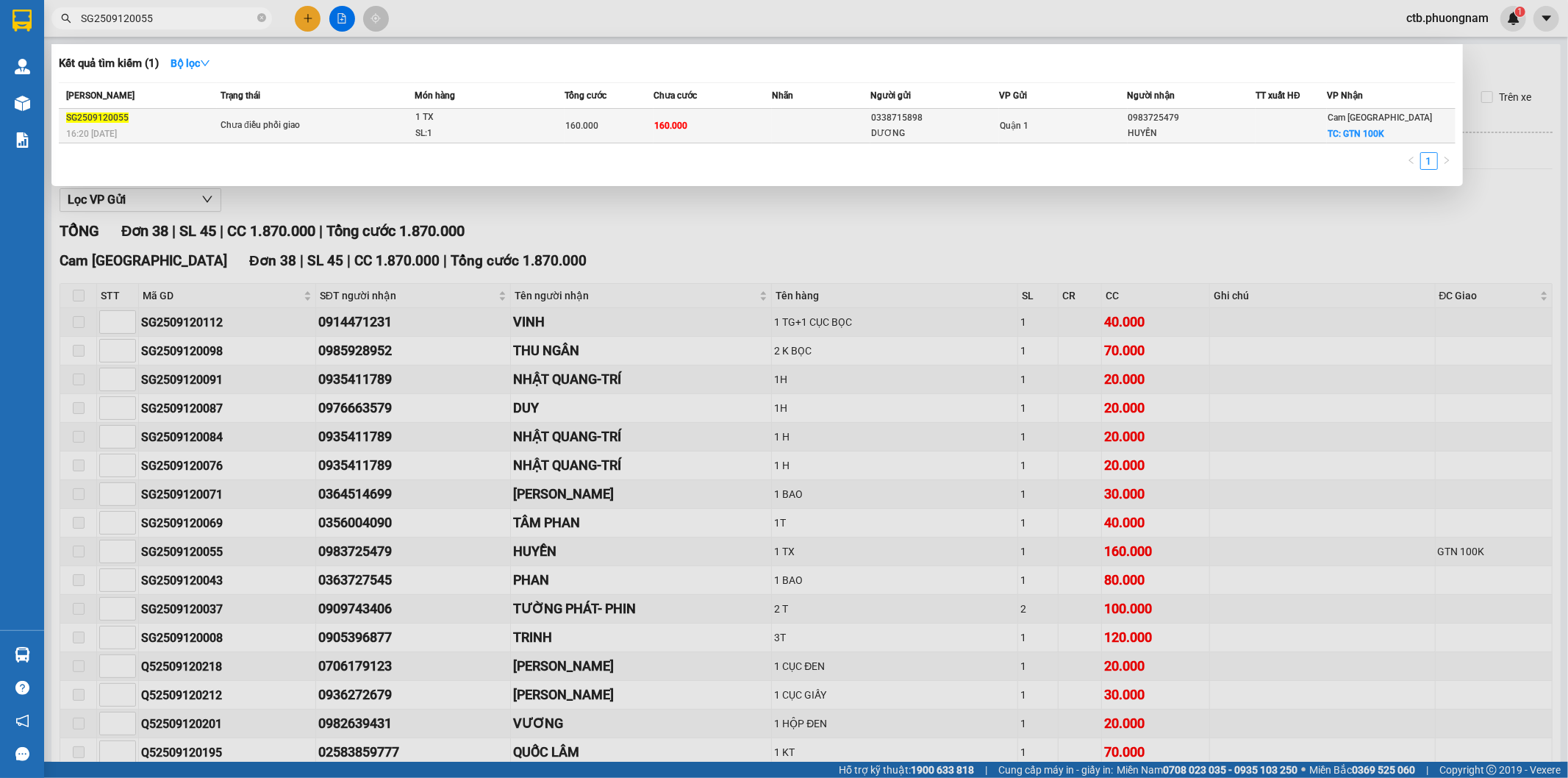
type input "SG2509120055"
click at [281, 115] on td "Chưa điều phối giao" at bounding box center [316, 126] width 198 height 35
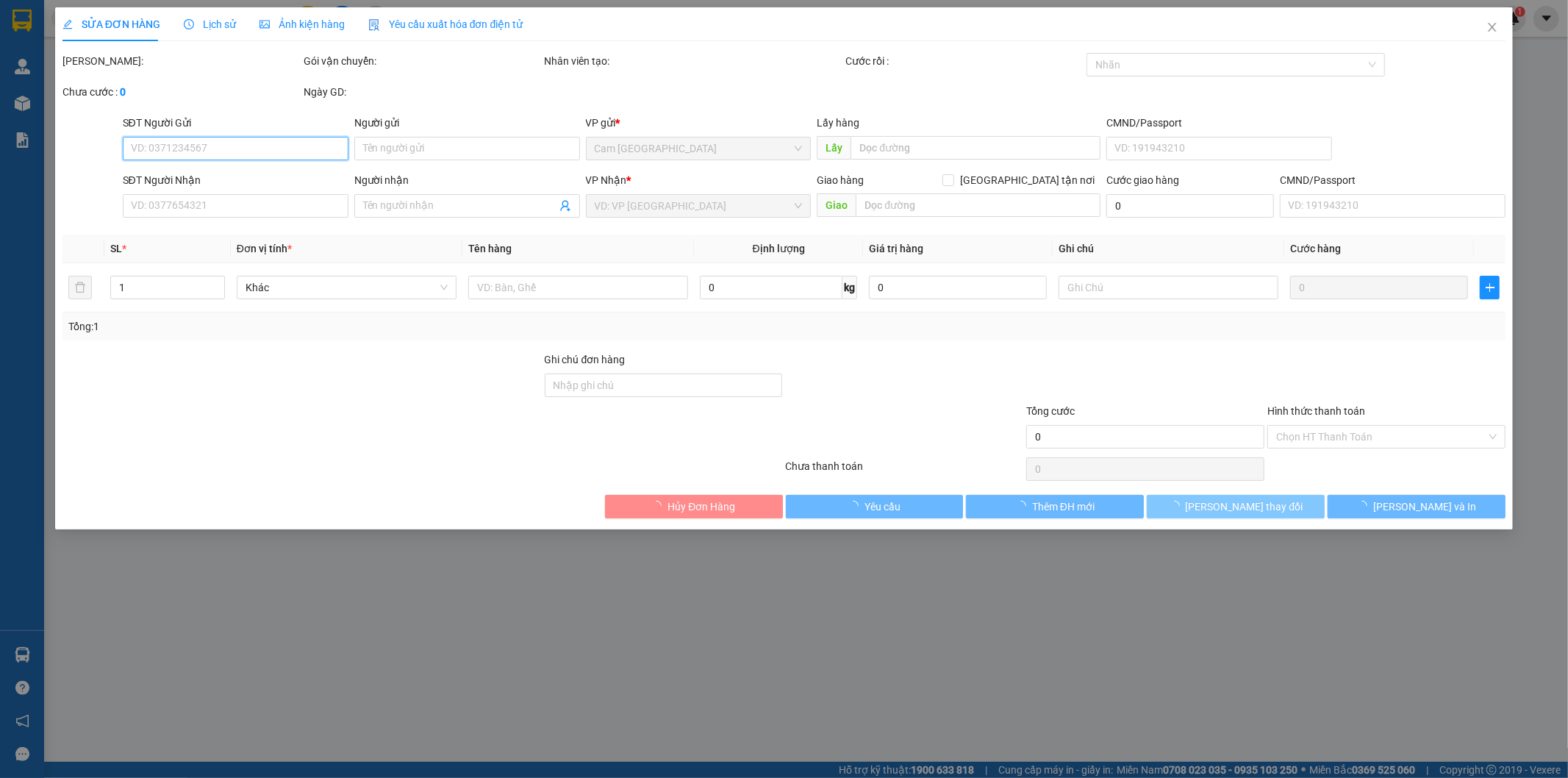
type input "0338715898"
type input "DƯƠNG"
type input "0983725479"
type input "HUYỀN"
checkbox input "true"
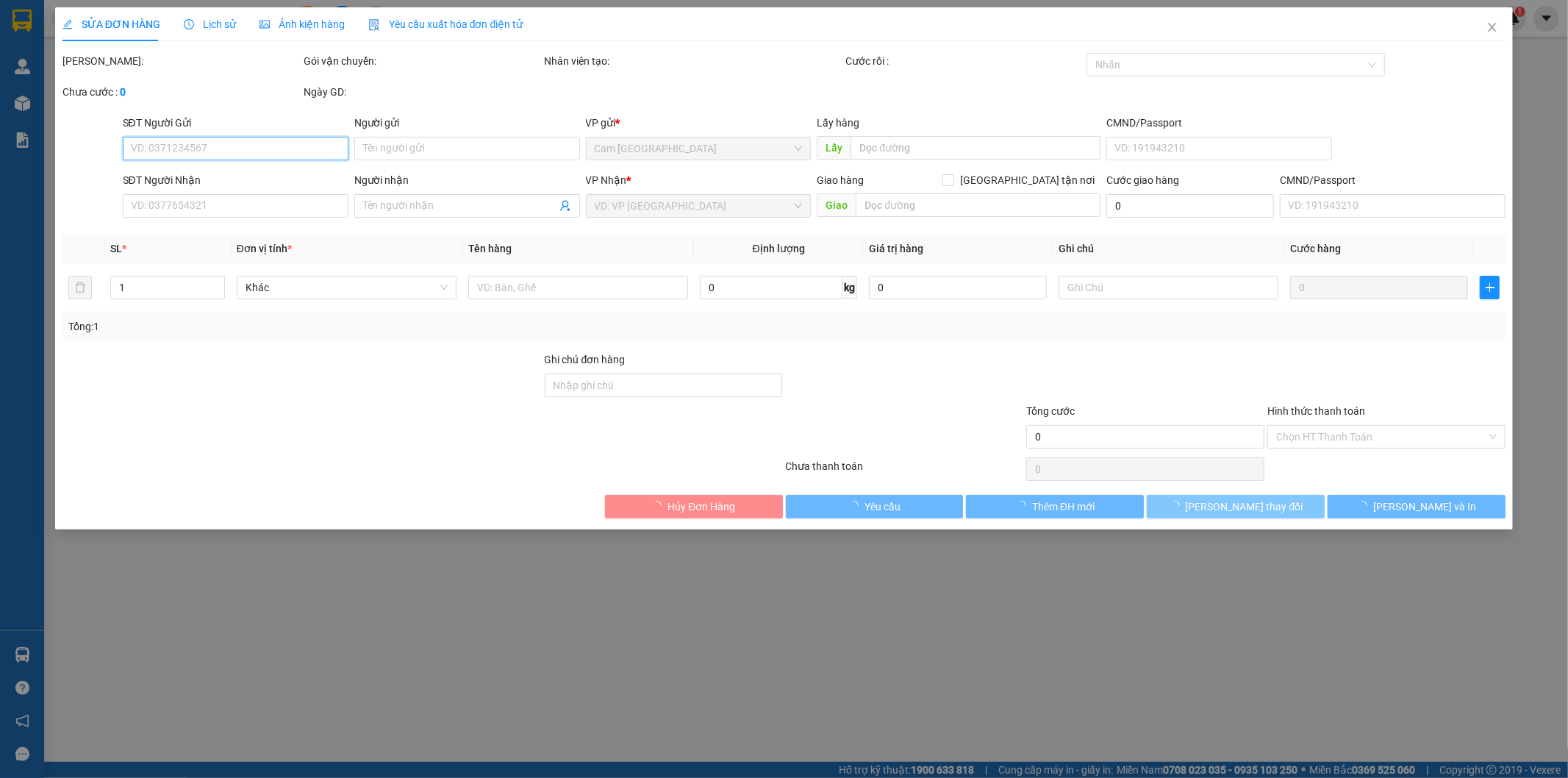
type input "GTN 100K"
type input "160.000"
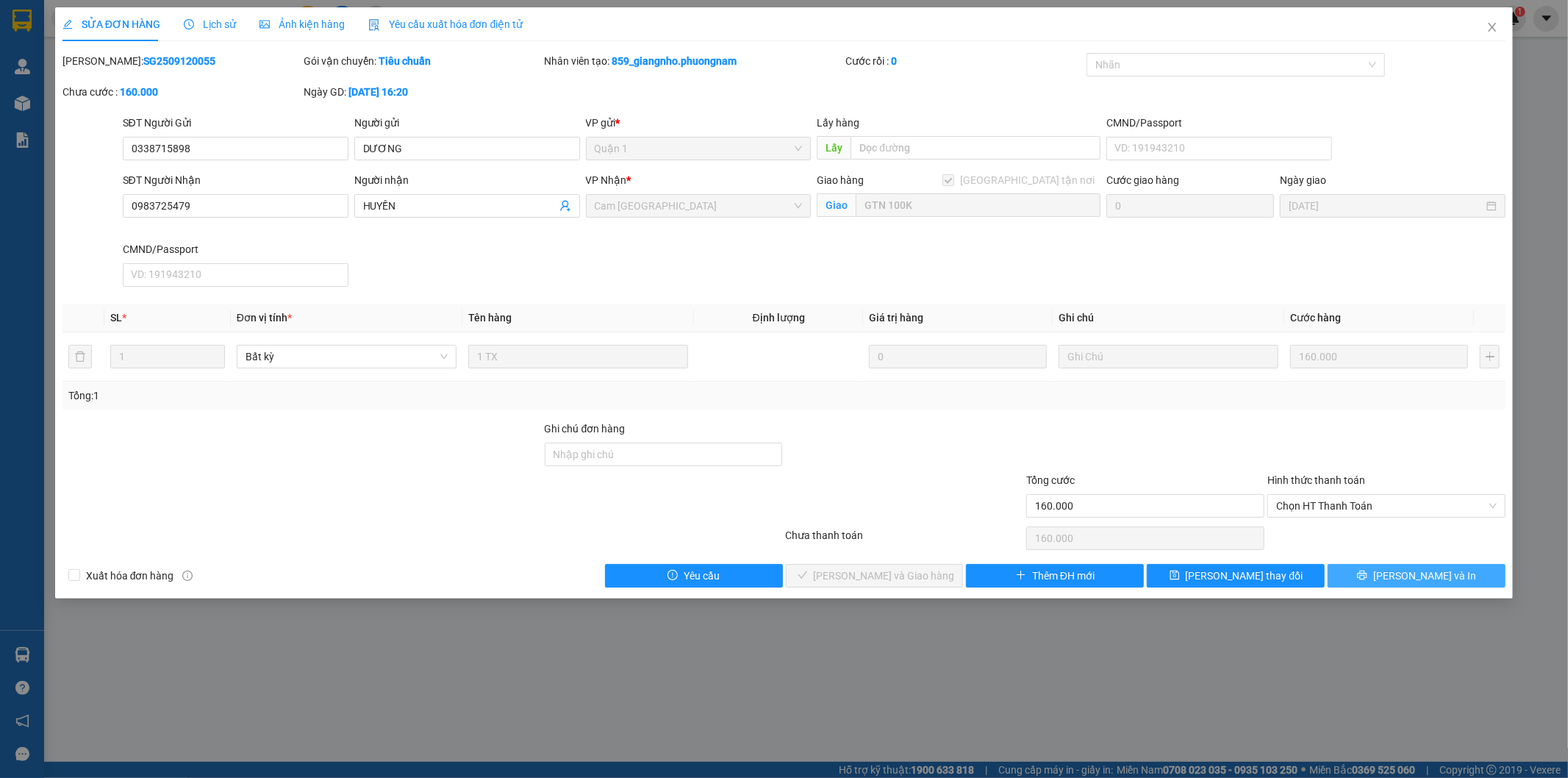
drag, startPoint x: 1393, startPoint y: 583, endPoint x: 1377, endPoint y: 581, distance: 16.1
click at [1392, 584] on button "[PERSON_NAME] và In" at bounding box center [1416, 576] width 178 height 24
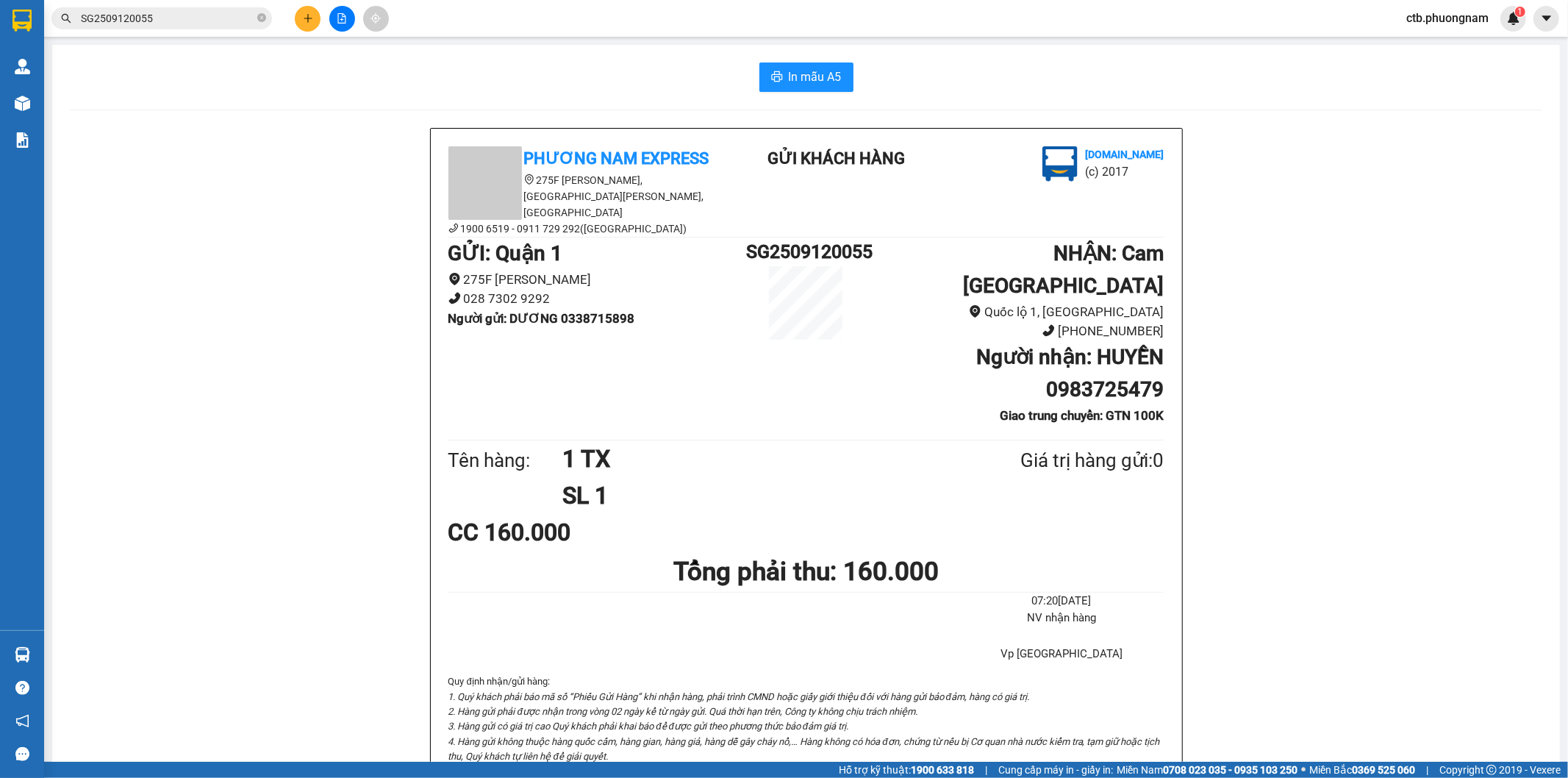
click at [346, 19] on icon "file-add" at bounding box center [341, 17] width 10 height 10
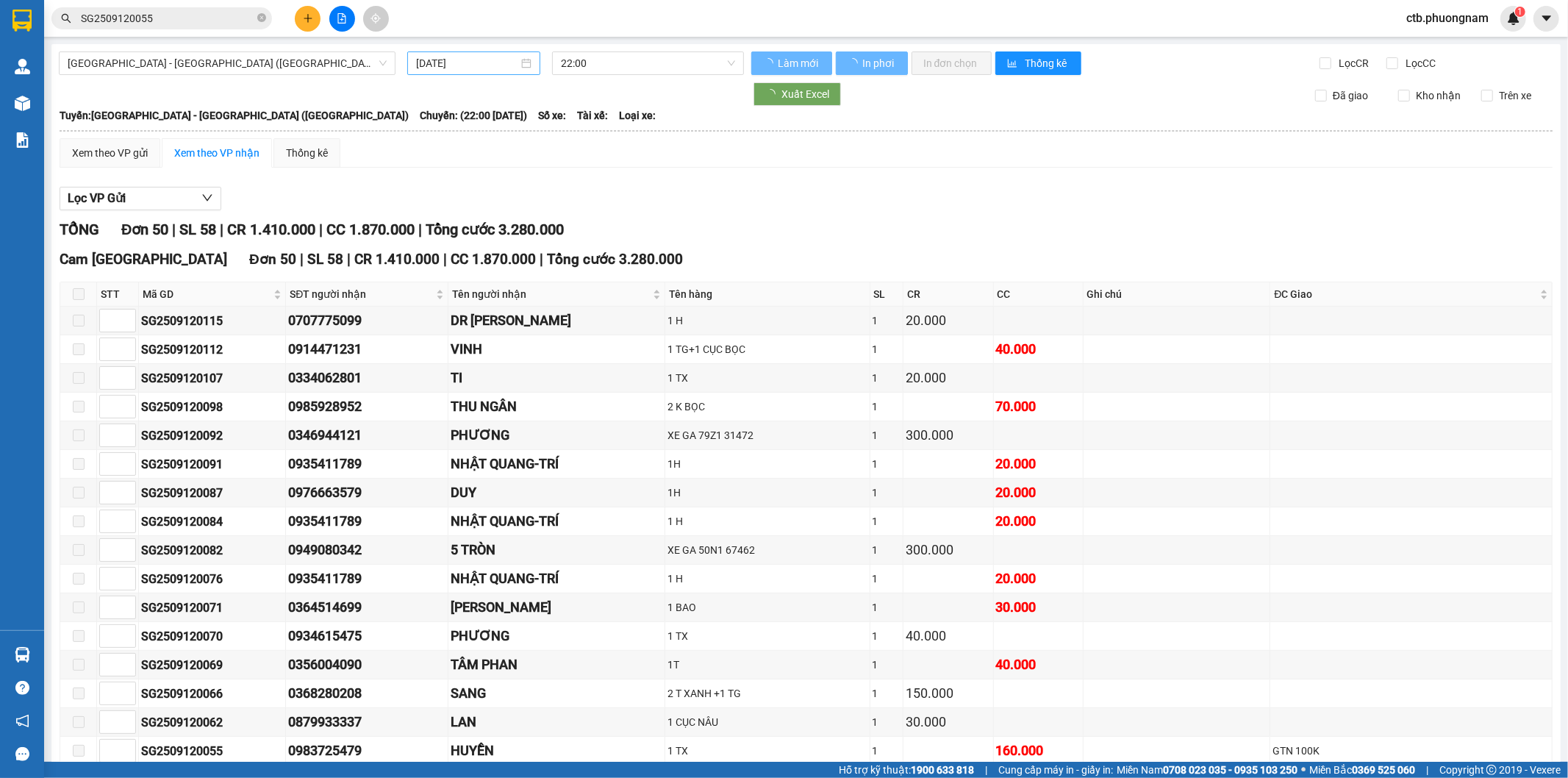
click at [464, 62] on input "[DATE]" at bounding box center [468, 63] width 103 height 16
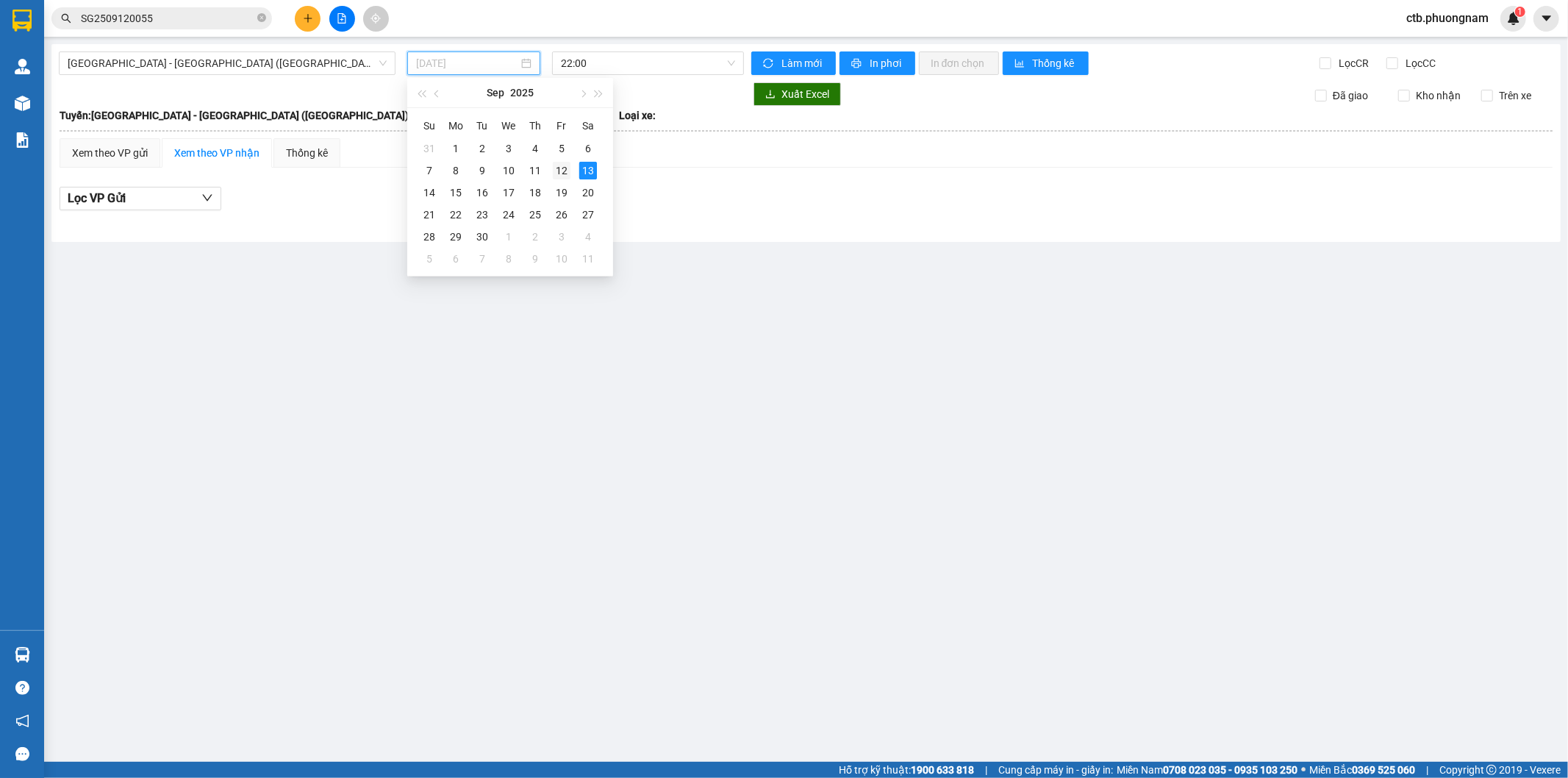
click at [564, 169] on div "12" at bounding box center [561, 170] width 17 height 17
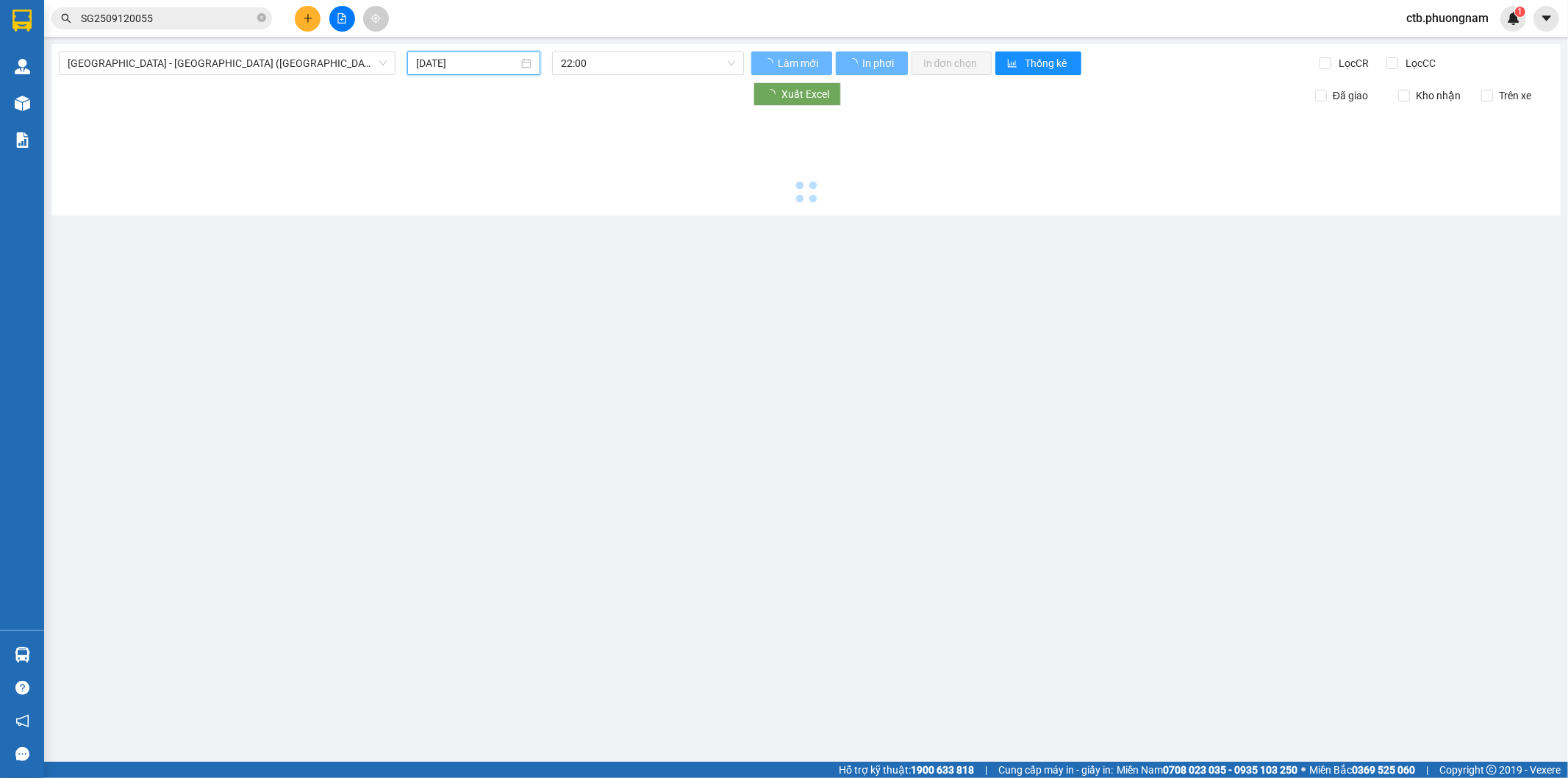
type input "[DATE]"
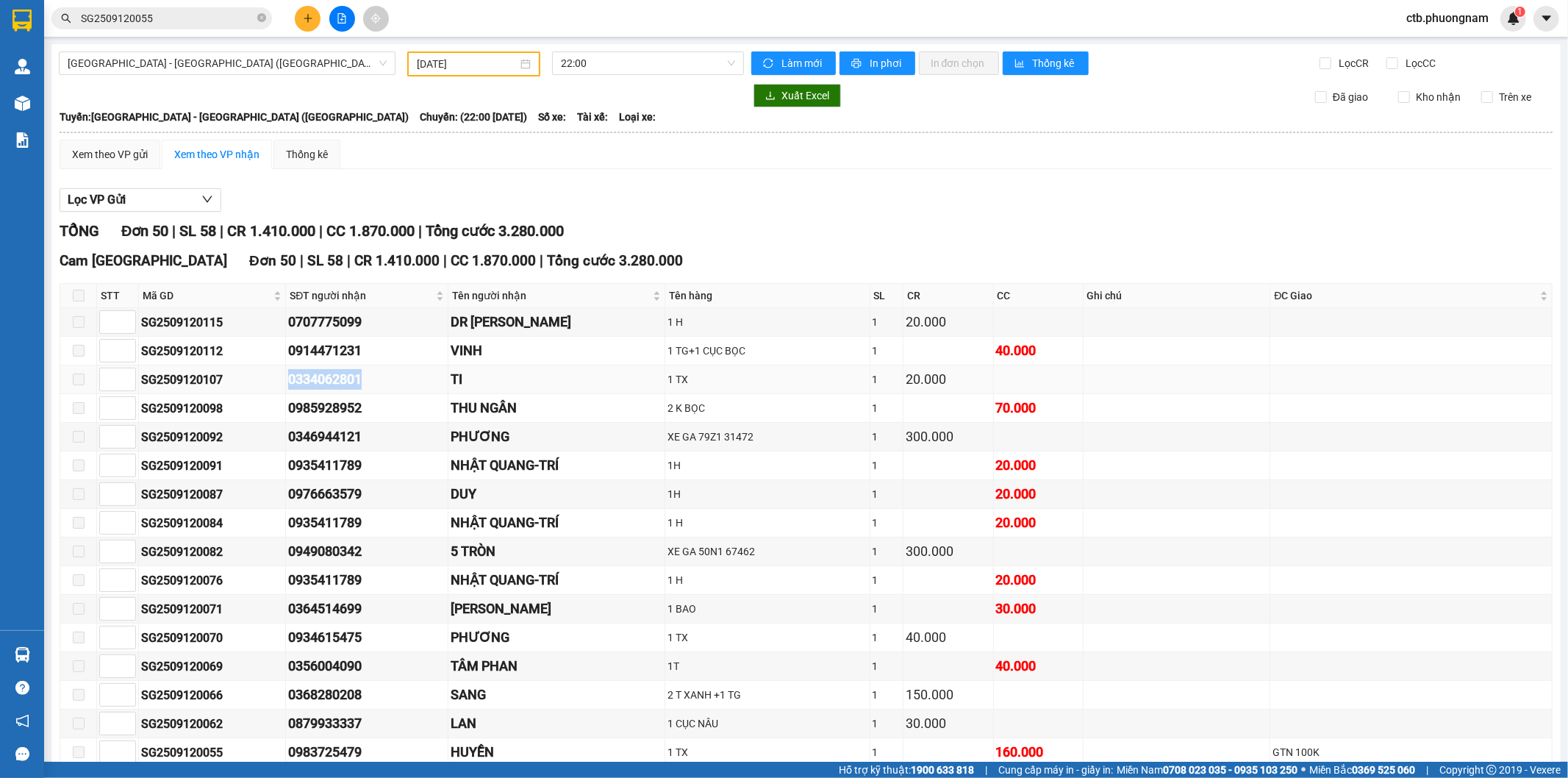
drag, startPoint x: 283, startPoint y: 378, endPoint x: 379, endPoint y: 377, distance: 96.0
click at [379, 377] on tr "SG2509120107 0334062801 TI 1 TX 1 20.000" at bounding box center [806, 379] width 1492 height 28
copy tr "0334062801"
drag, startPoint x: 282, startPoint y: 498, endPoint x: 399, endPoint y: 501, distance: 117.0
click at [399, 501] on tr "SG2509120087 0976663579 DUY 1H 1 20.000" at bounding box center [806, 493] width 1492 height 28
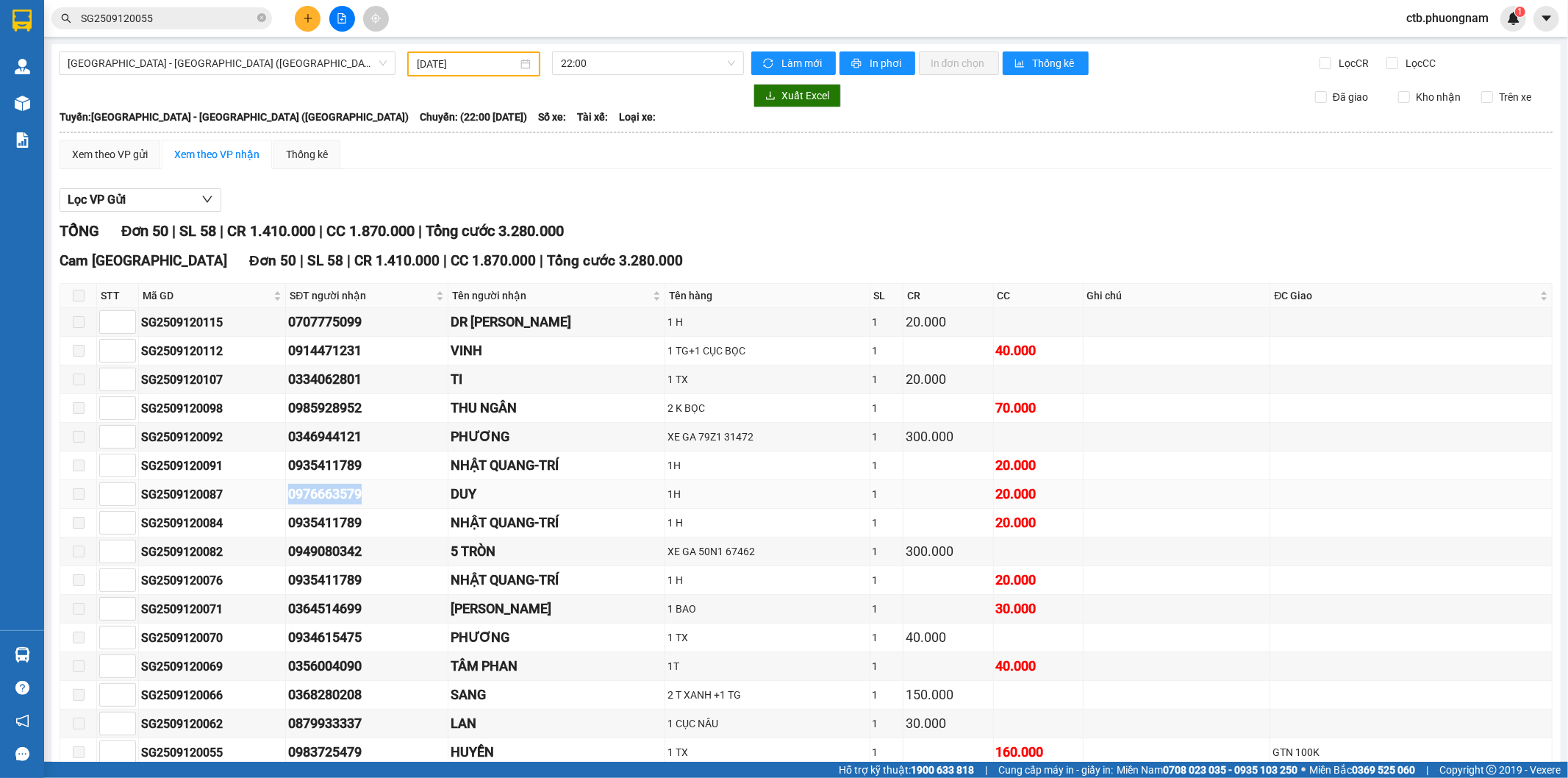
copy tr "0976663579"
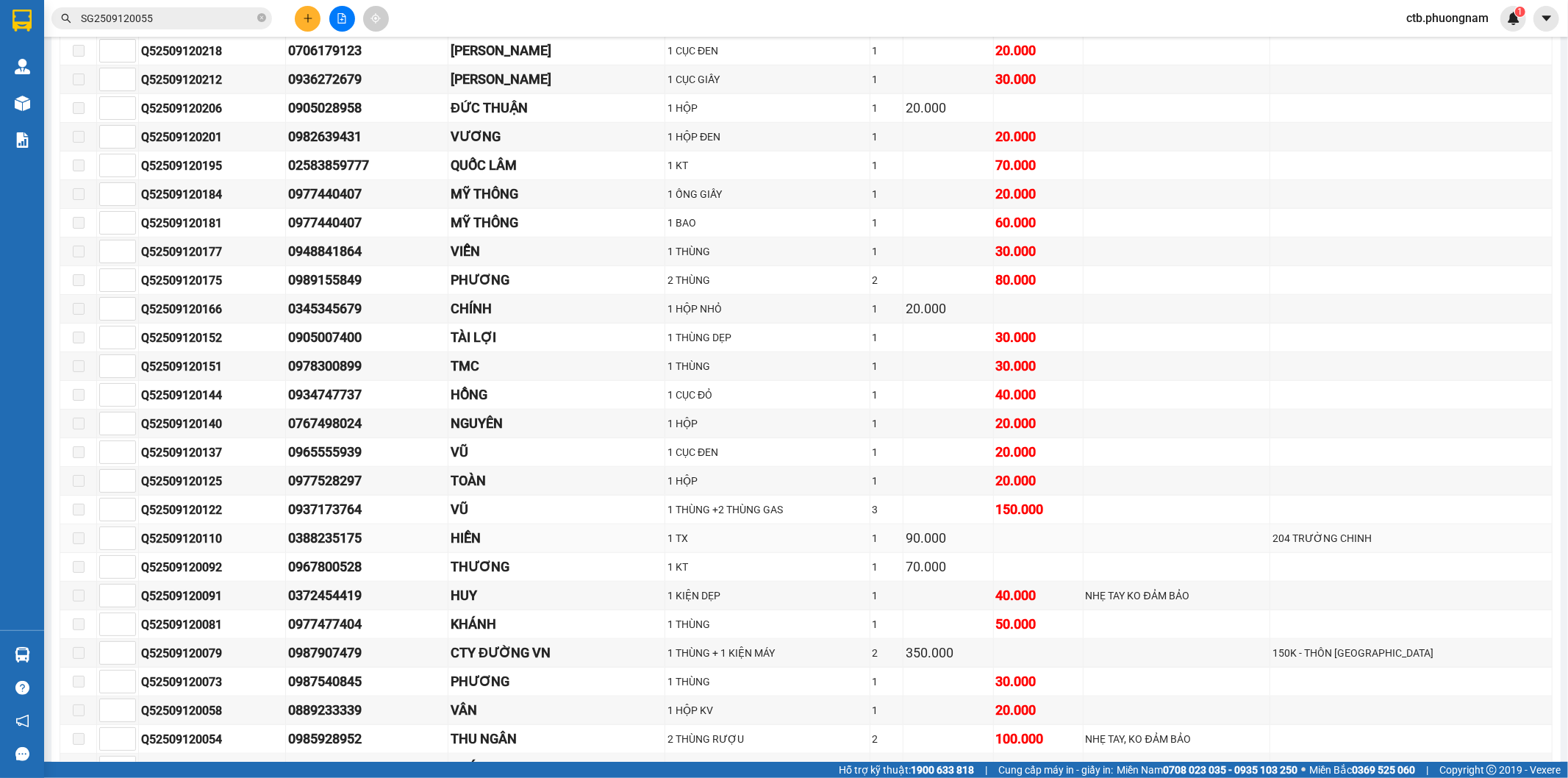
scroll to position [816, 0]
drag, startPoint x: 244, startPoint y: 603, endPoint x: 390, endPoint y: 609, distance: 146.1
click at [390, 609] on tr "Q52509120091 0372454419 HUY 1 KIỆN DẸP 1 40.000 NHẸ TAY KO ĐẢM BẢO" at bounding box center [806, 594] width 1492 height 28
copy tr "0372454419"
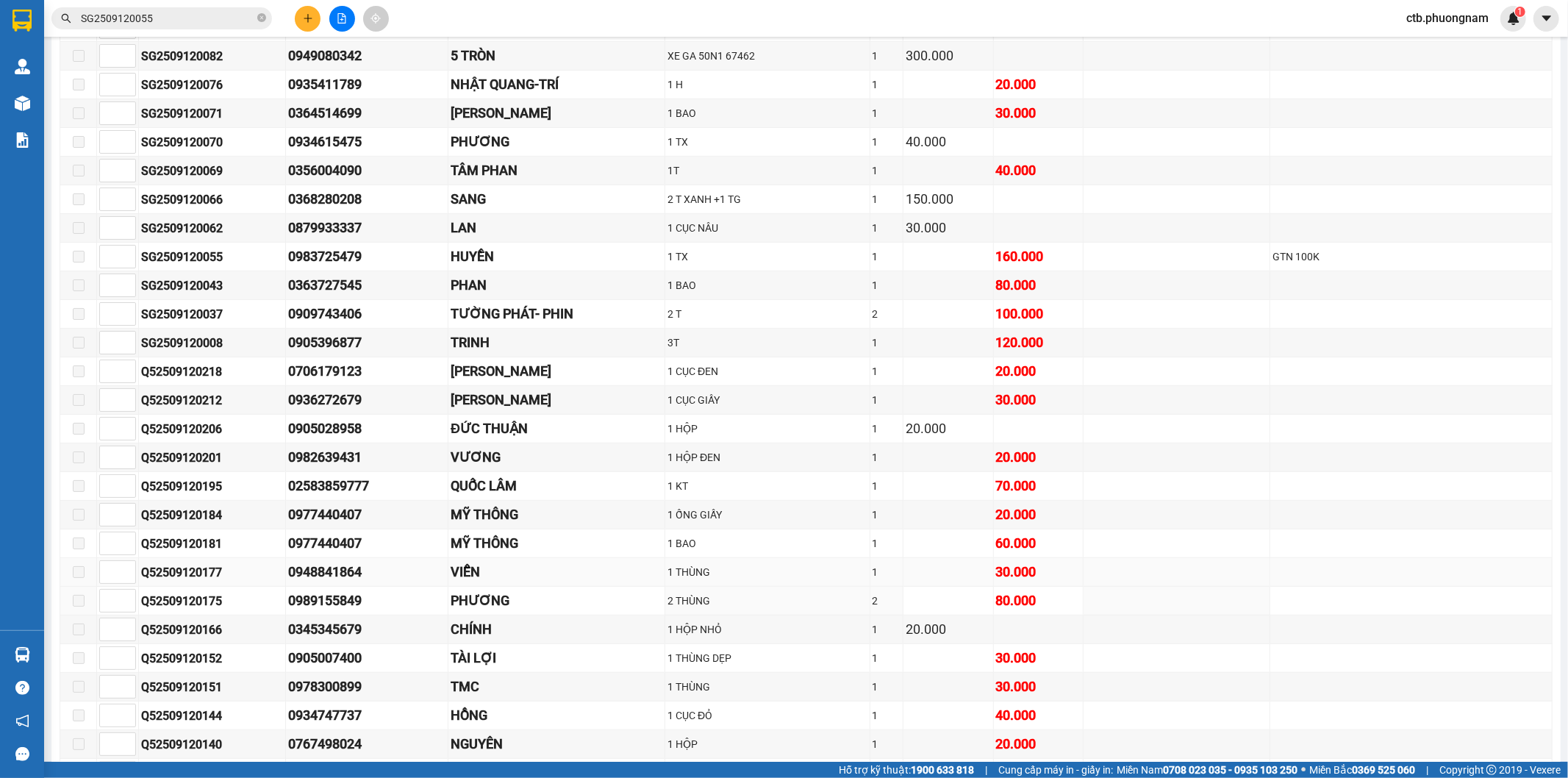
scroll to position [494, 0]
drag, startPoint x: 260, startPoint y: 397, endPoint x: 383, endPoint y: 401, distance: 123.1
click at [383, 401] on tr "Q52509120212 0936272679 [PERSON_NAME] 1 CỤC GIẤY 1 30.000" at bounding box center [806, 401] width 1492 height 28
copy tr "0936272679"
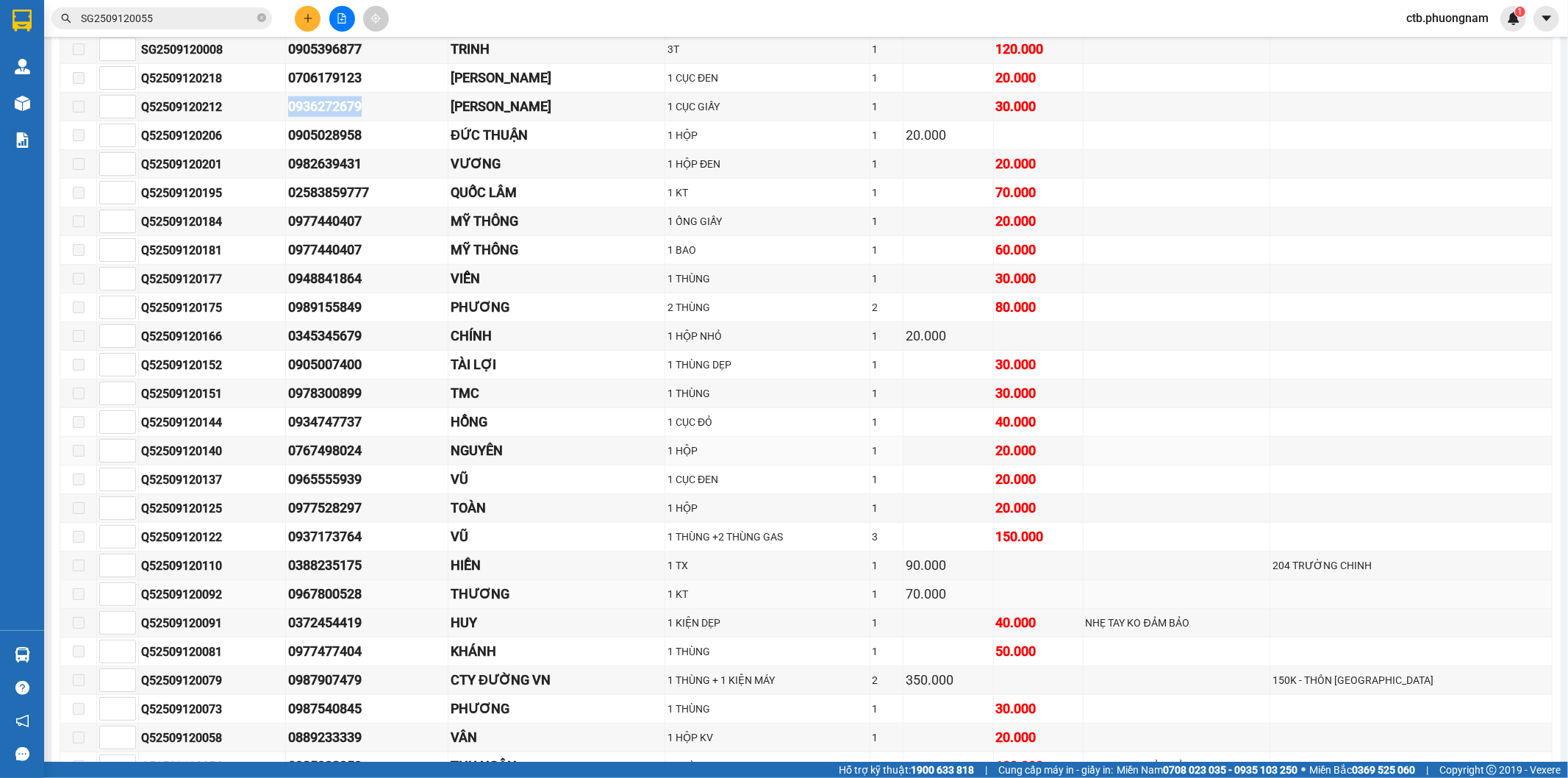
scroll to position [902, 0]
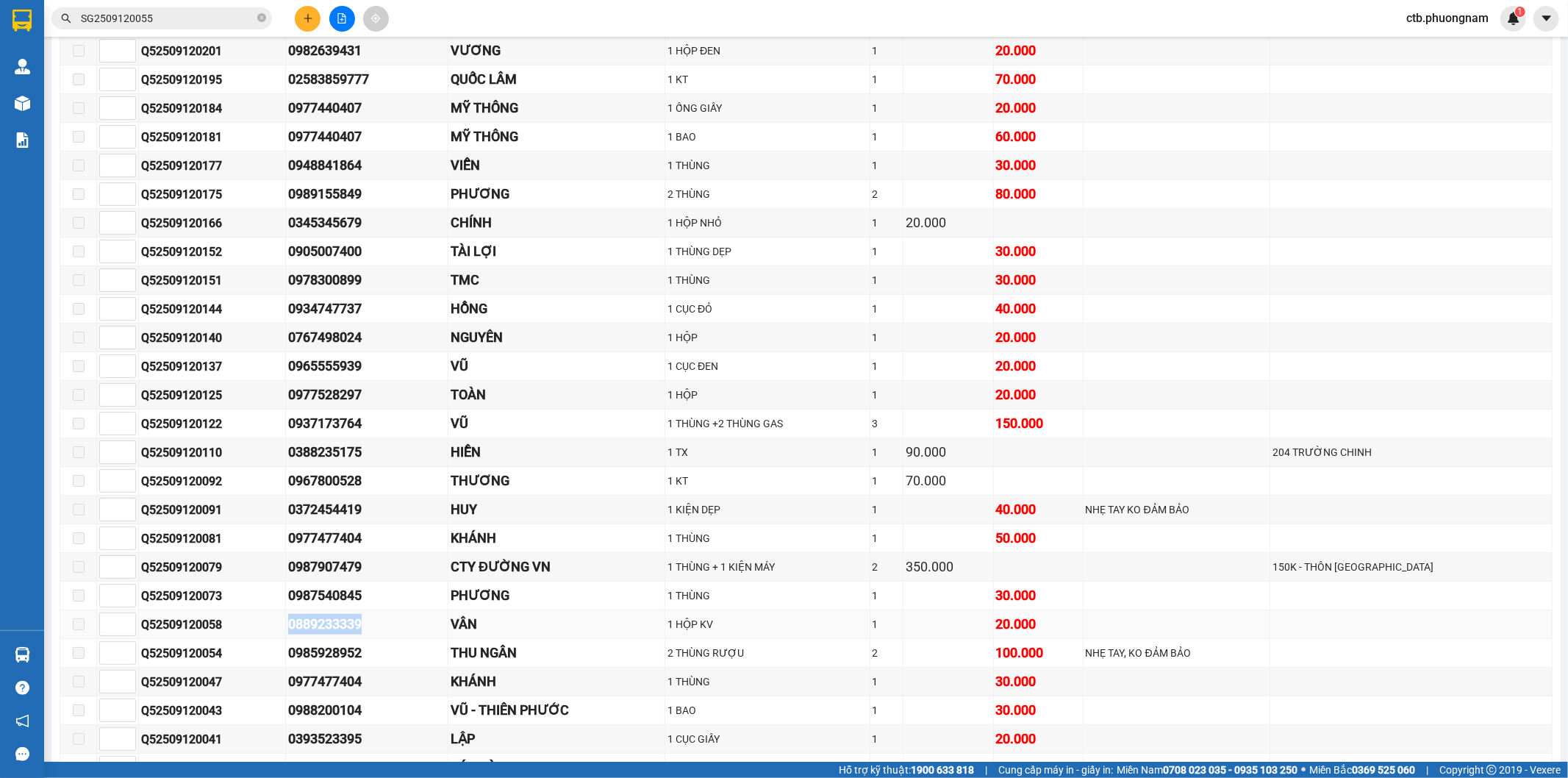
drag, startPoint x: 293, startPoint y: 632, endPoint x: 378, endPoint y: 634, distance: 85.0
click at [378, 634] on tr "Q52509120058 0889233339 VÂN 1 HỘP KV 1 20.000" at bounding box center [806, 624] width 1492 height 28
copy tr "0889233339"
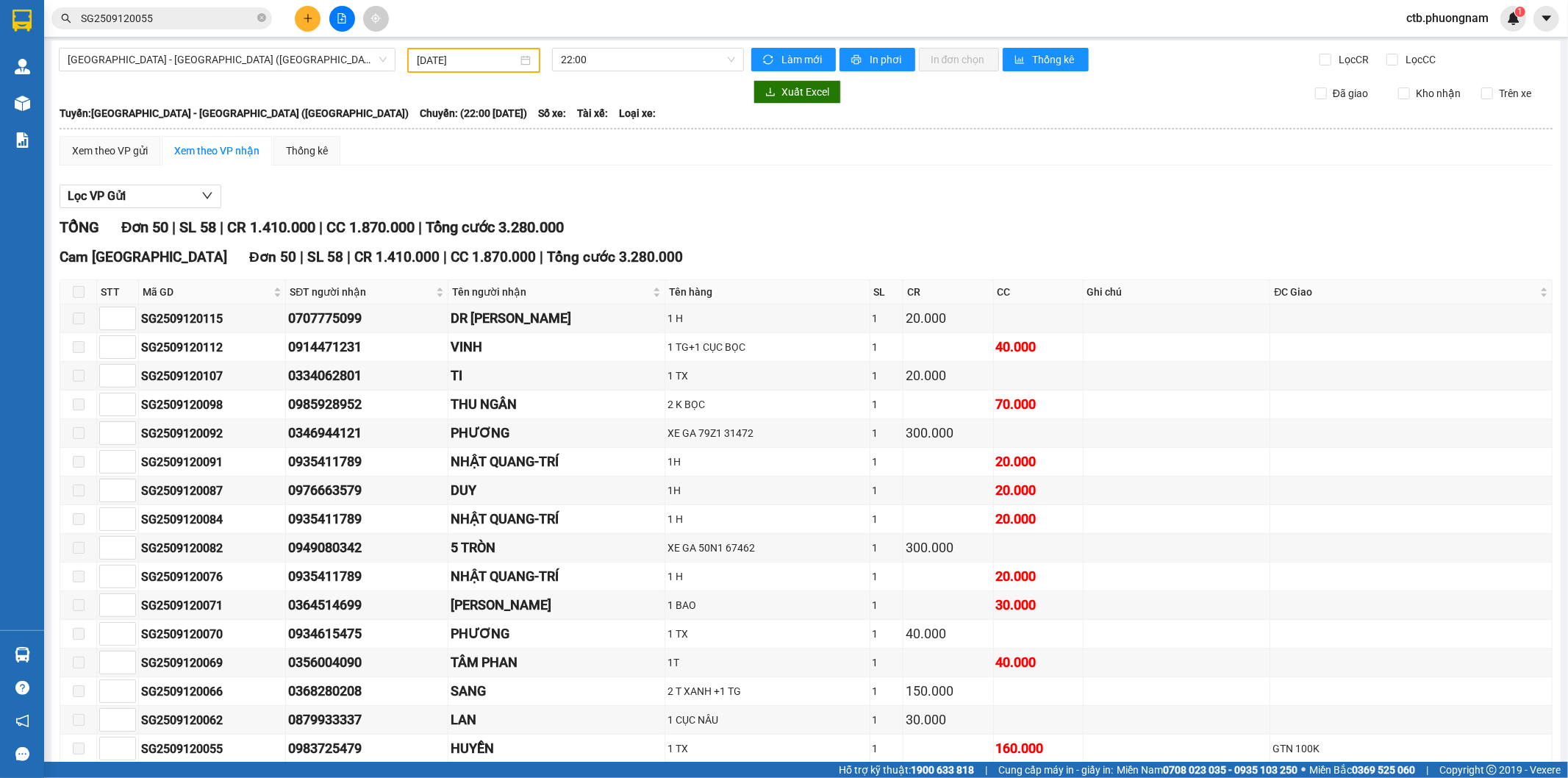
scroll to position [0, 0]
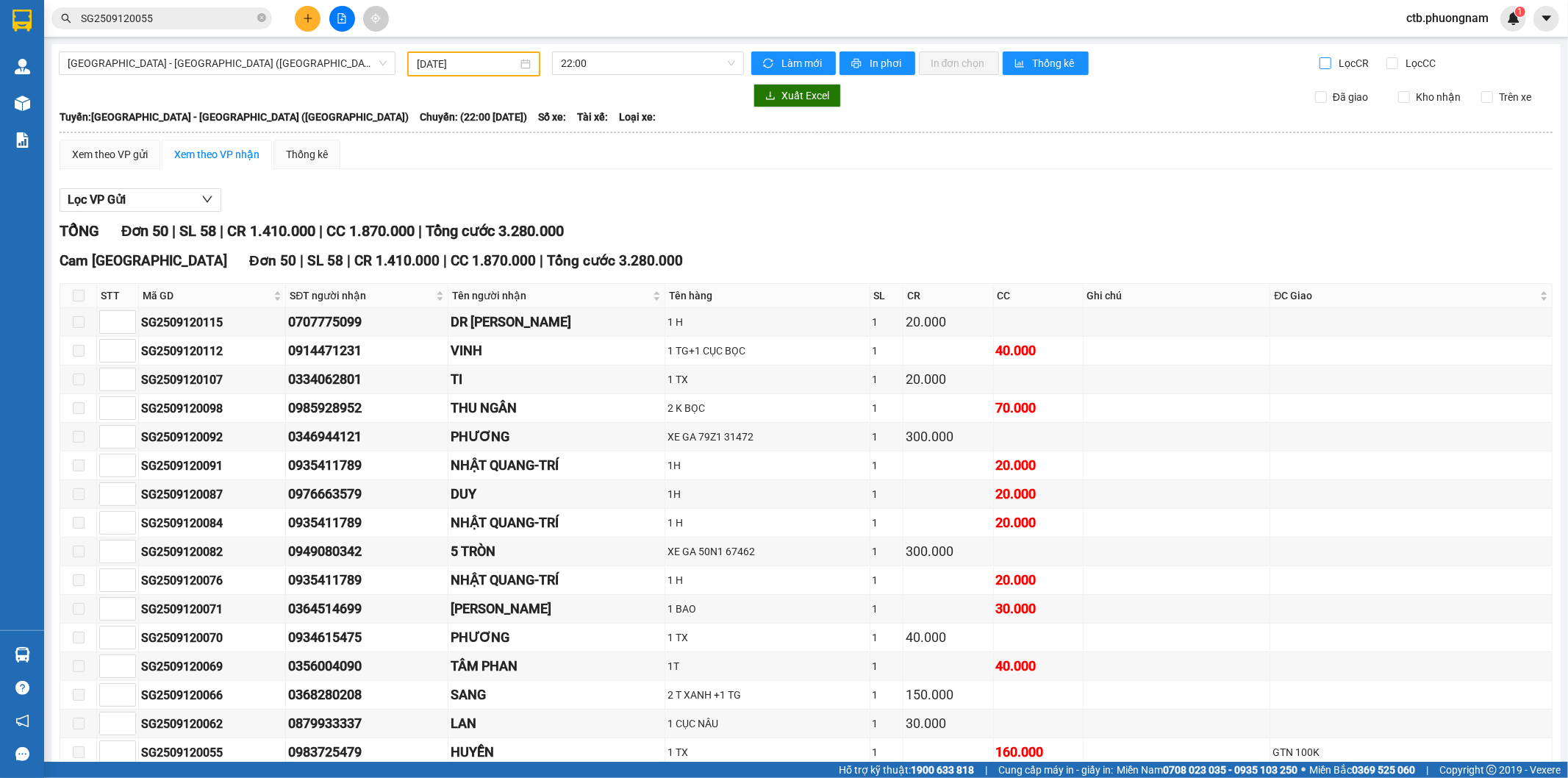
click at [1319, 62] on input "Lọc CR" at bounding box center [1325, 63] width 14 height 12
checkbox input "true"
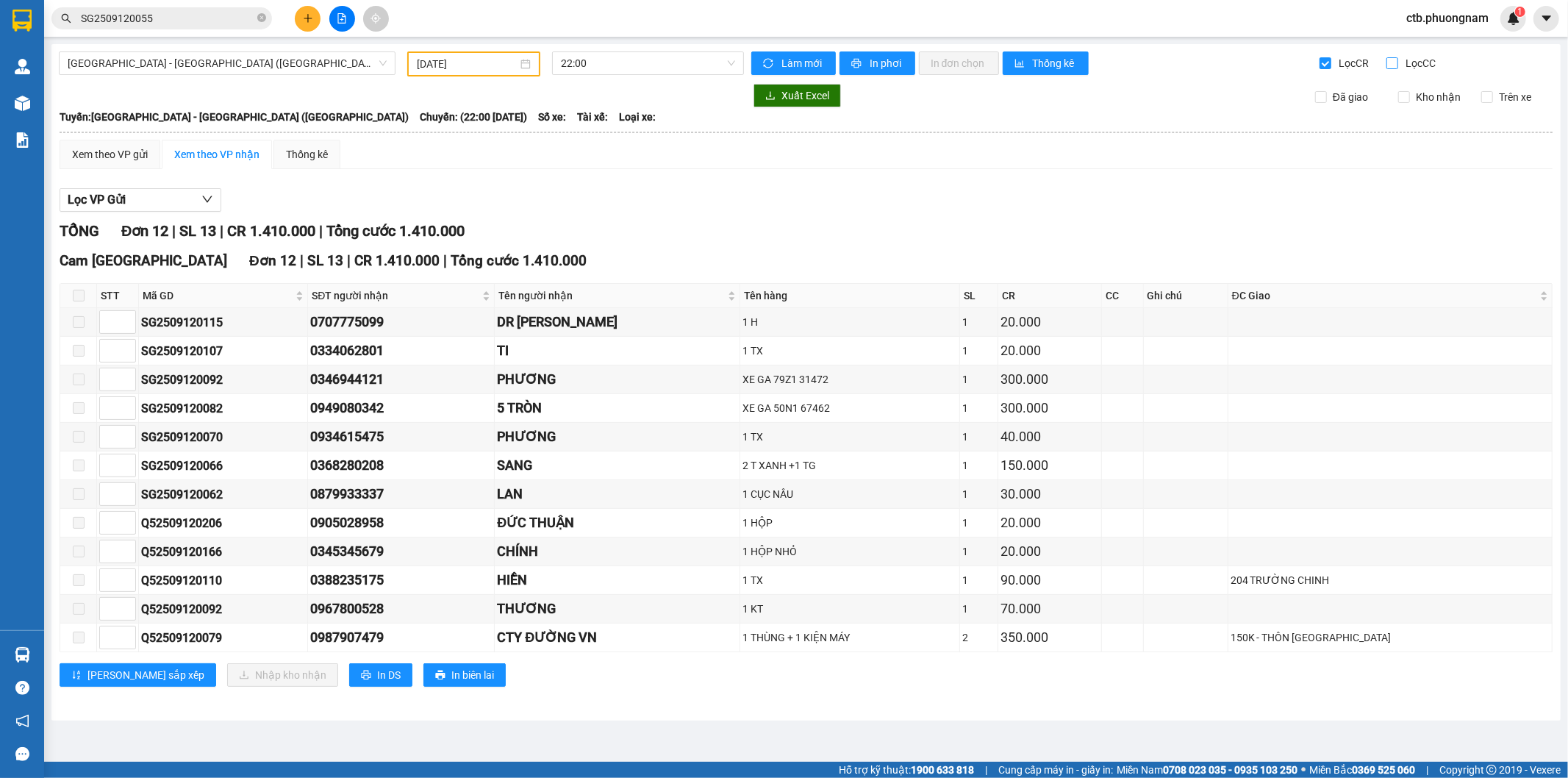
click at [1394, 59] on input "Lọc CC" at bounding box center [1393, 63] width 14 height 12
checkbox input "true"
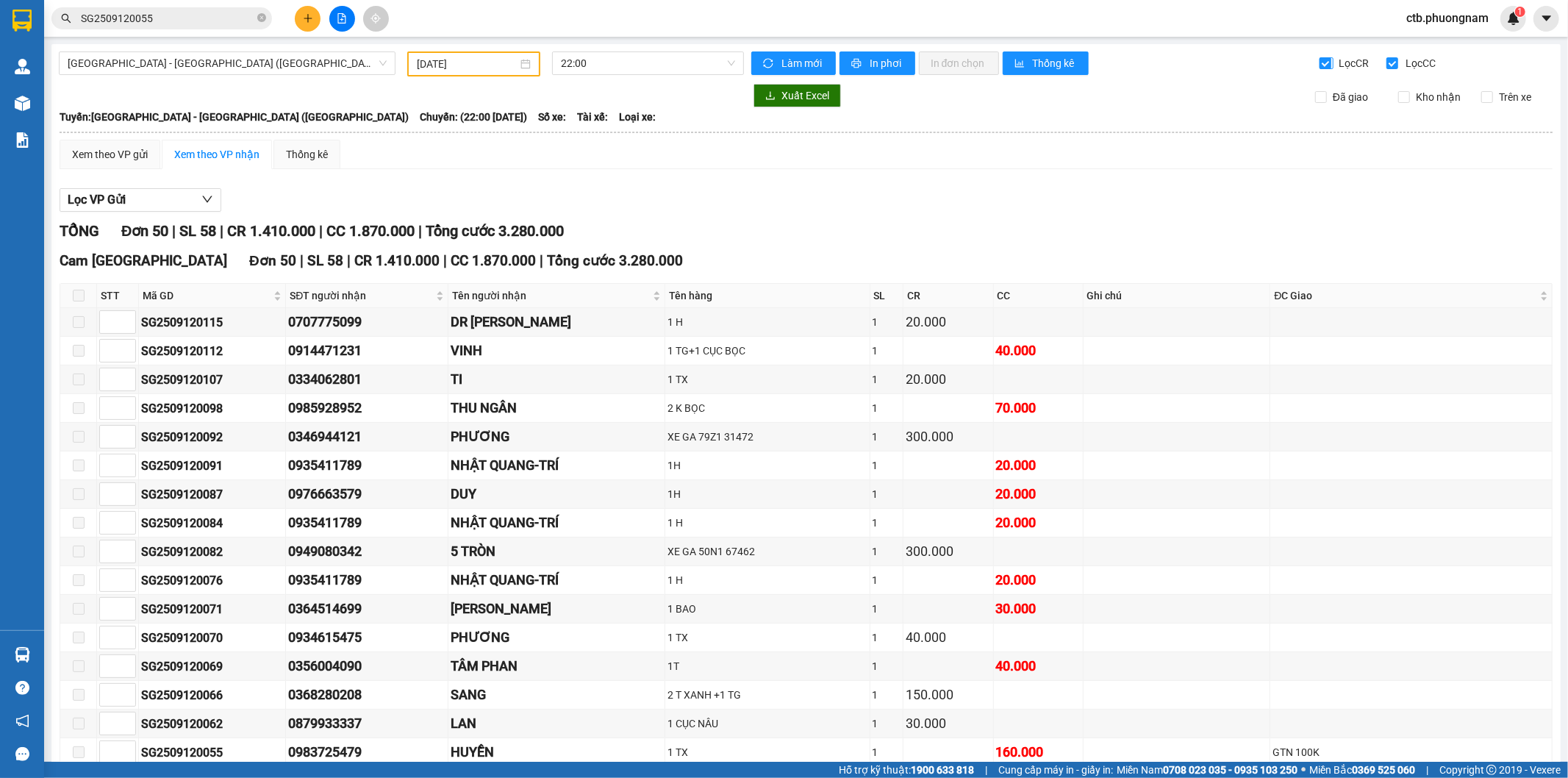
click at [1334, 63] on span "Lọc CR" at bounding box center [1353, 63] width 38 height 16
click at [1324, 63] on input "Lọc CR" at bounding box center [1325, 63] width 14 height 12
checkbox input "false"
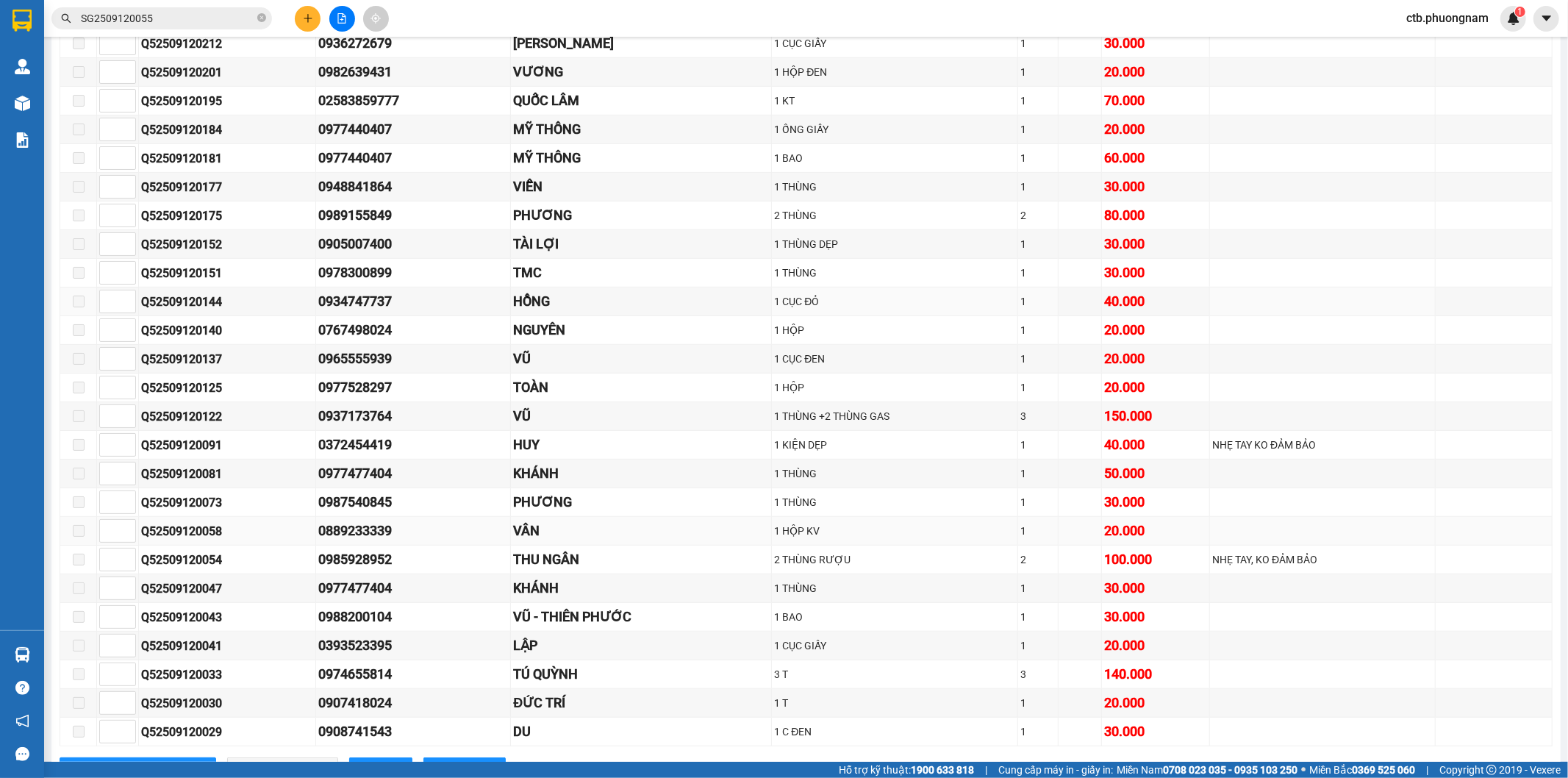
scroll to position [653, 0]
drag, startPoint x: 286, startPoint y: 507, endPoint x: 427, endPoint y: 502, distance: 141.1
click at [427, 502] on tr "Q52509120073 0987540845 PHƯƠNG 1 THÙNG 1 30.000" at bounding box center [806, 501] width 1492 height 28
copy tr "0987540845"
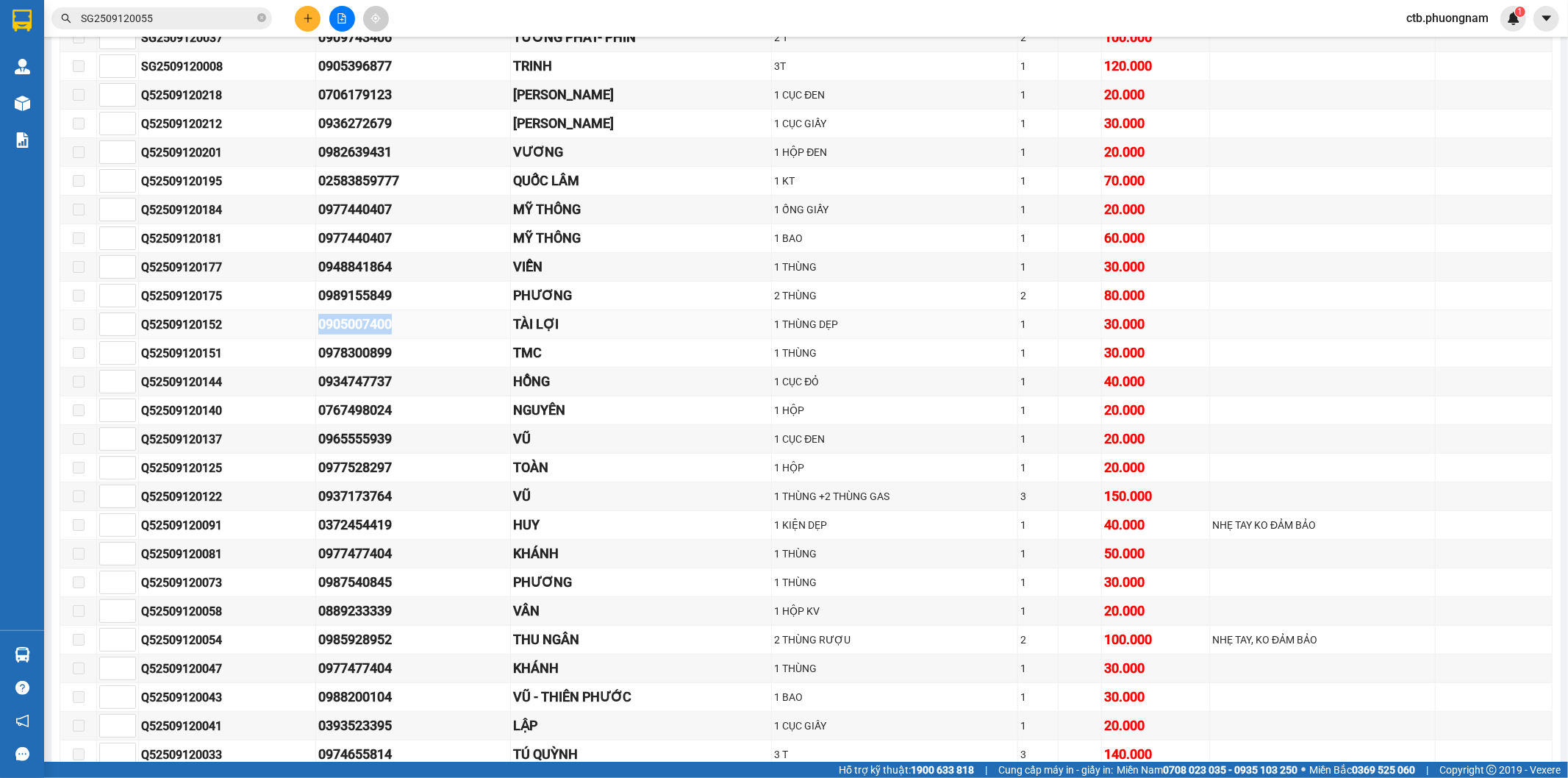
drag, startPoint x: 309, startPoint y: 332, endPoint x: 402, endPoint y: 338, distance: 93.2
click at [402, 338] on tr "Q52509120152 0905007400 TÀI LỢI 1 THÙNG DẸP 1 30.000" at bounding box center [806, 324] width 1492 height 28
drag, startPoint x: 359, startPoint y: 299, endPoint x: 414, endPoint y: 304, distance: 55.2
click at [414, 304] on tr "Q52509120175 0989155849 PHƯƠNG 2 THÙNG 2 80.000" at bounding box center [806, 296] width 1492 height 28
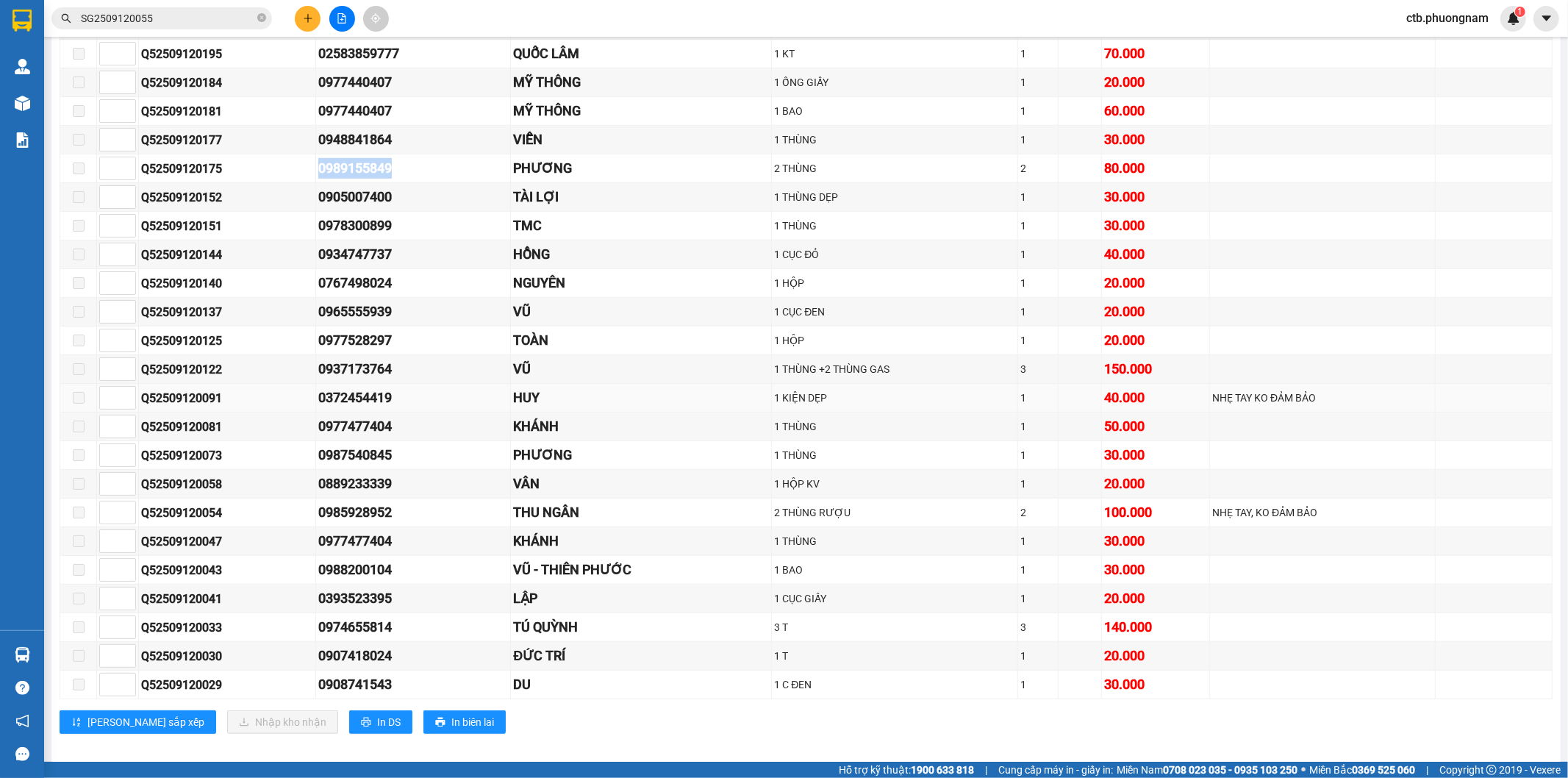
scroll to position [719, 0]
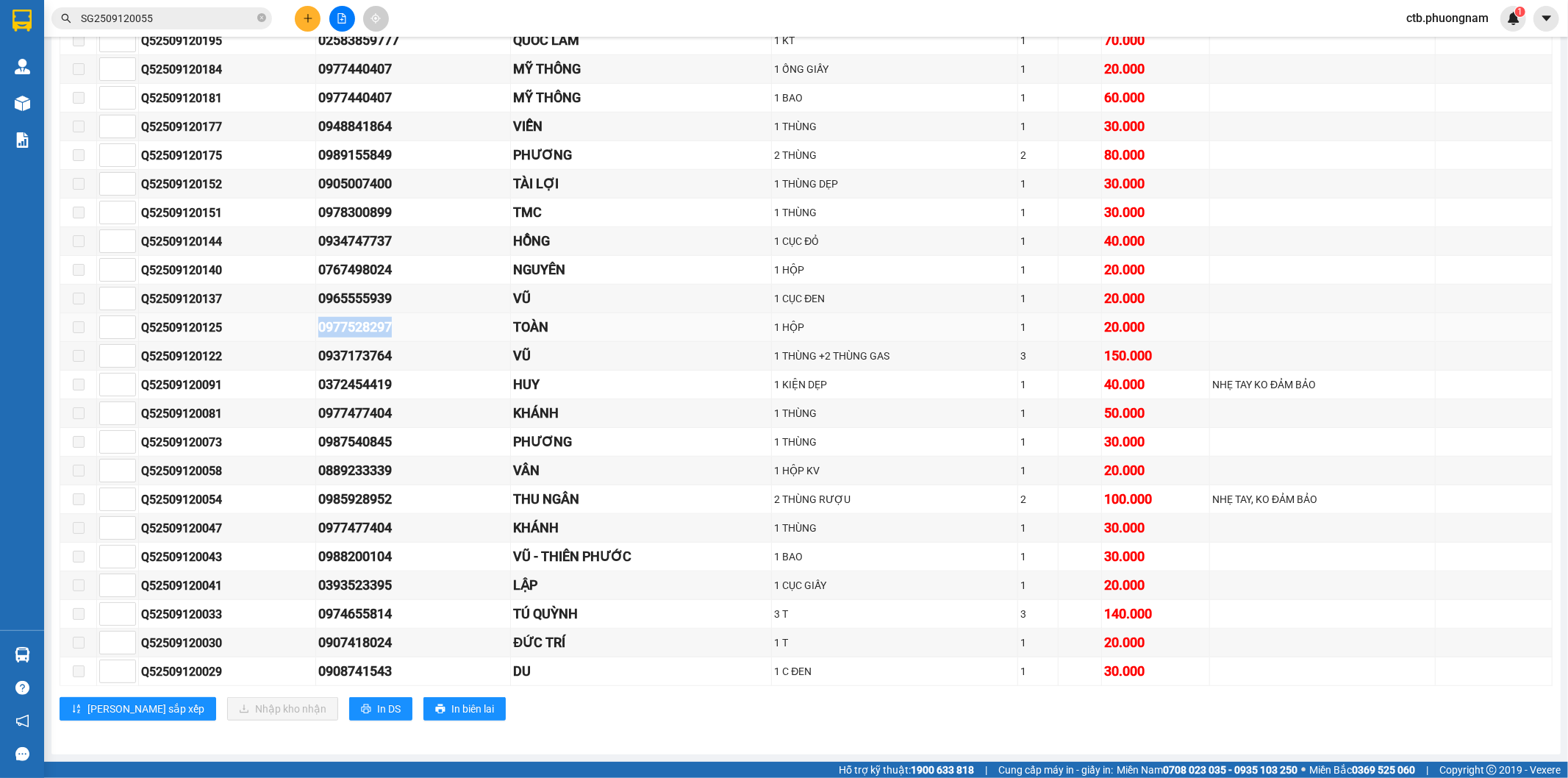
drag, startPoint x: 303, startPoint y: 319, endPoint x: 407, endPoint y: 331, distance: 104.7
click at [406, 331] on tr "Q52509120125 0977528297 TOÀN 1 HỘP 1 20.000" at bounding box center [806, 327] width 1492 height 28
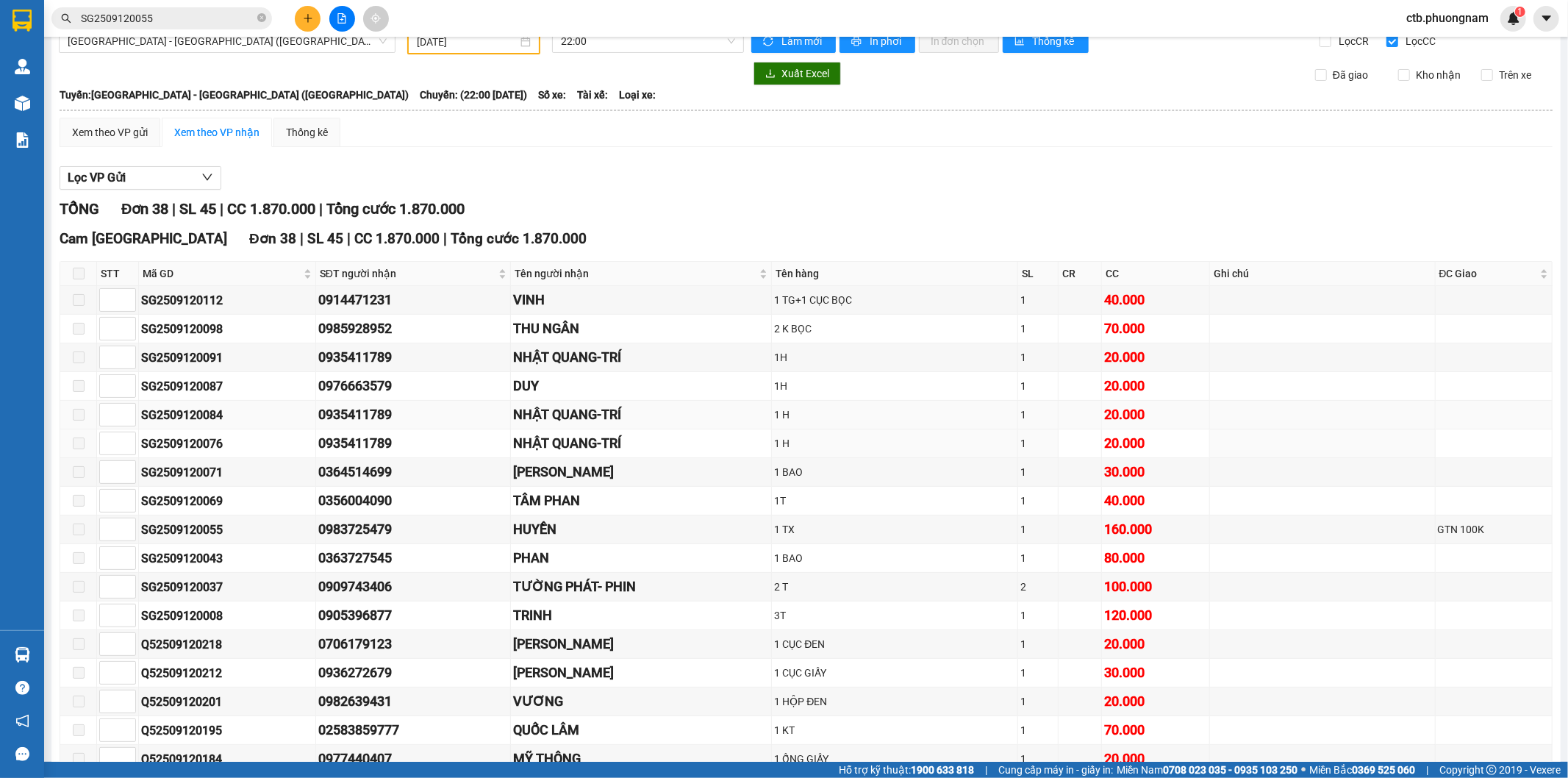
scroll to position [0, 0]
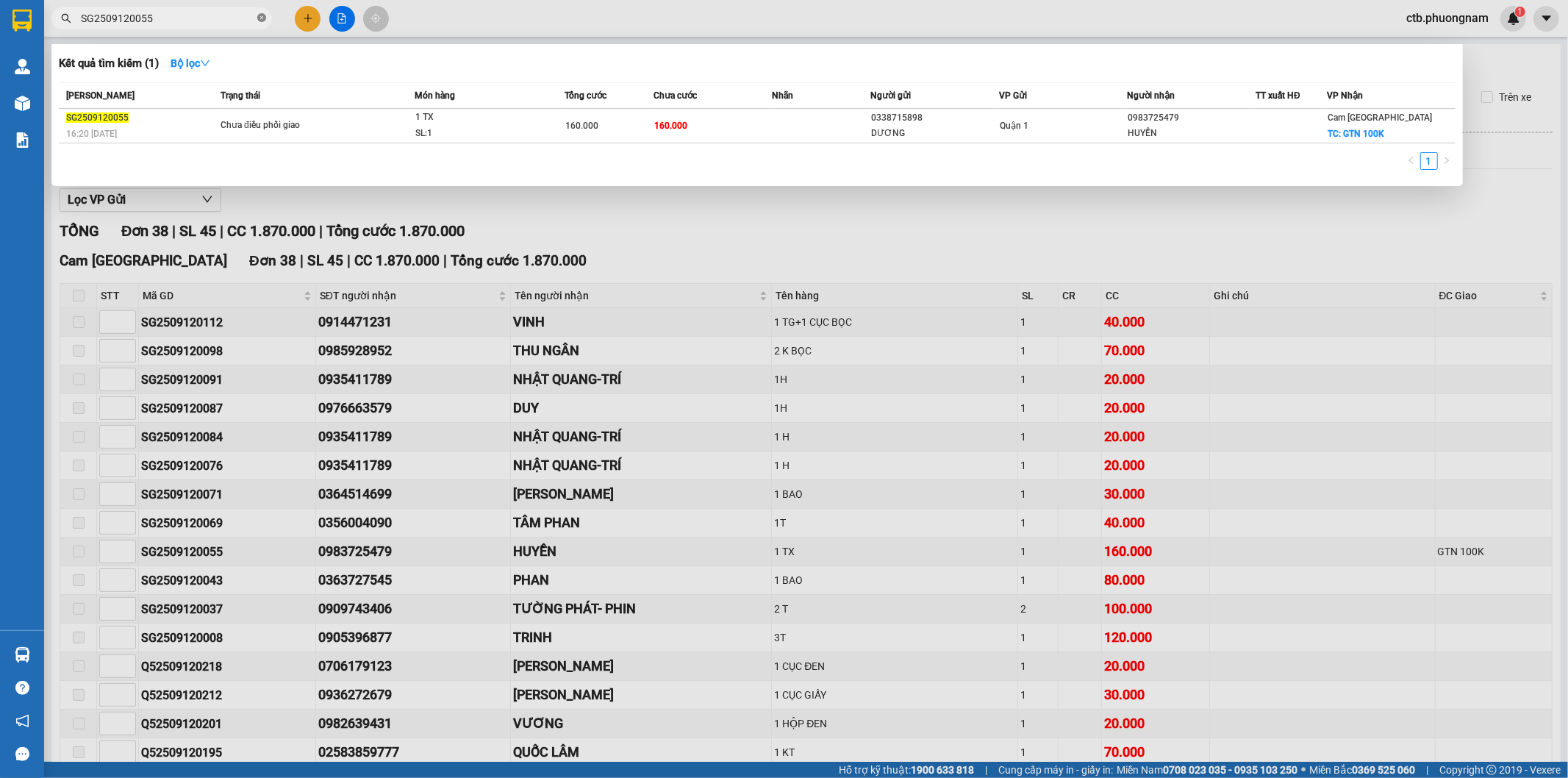
click at [263, 17] on icon "close-circle" at bounding box center [262, 17] width 9 height 9
